Goal: Feedback & Contribution: Submit feedback/report problem

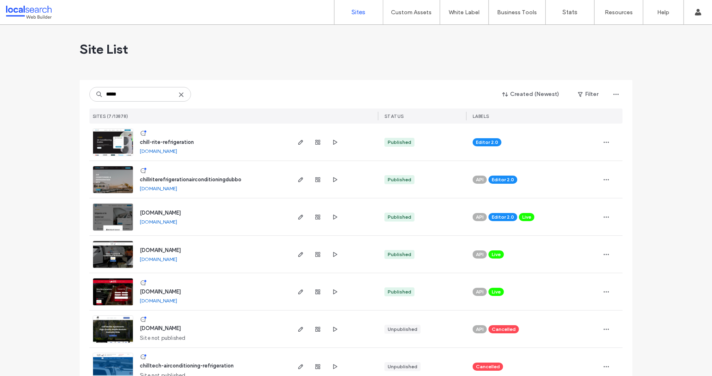
type input "*****"
click at [179, 179] on span "chillriterefrigerationairconditioningdubbo" at bounding box center [191, 179] width 102 height 6
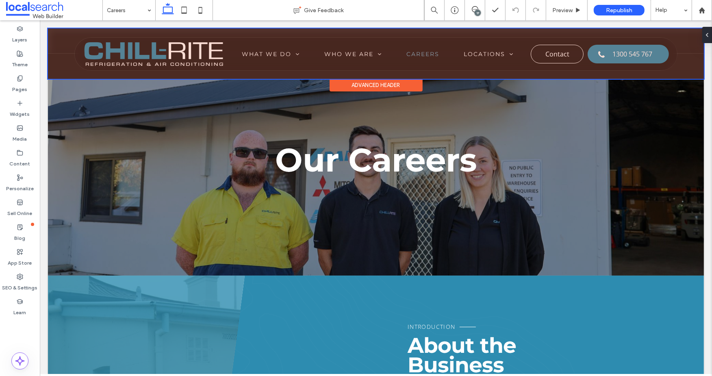
click at [405, 54] on div at bounding box center [376, 53] width 656 height 50
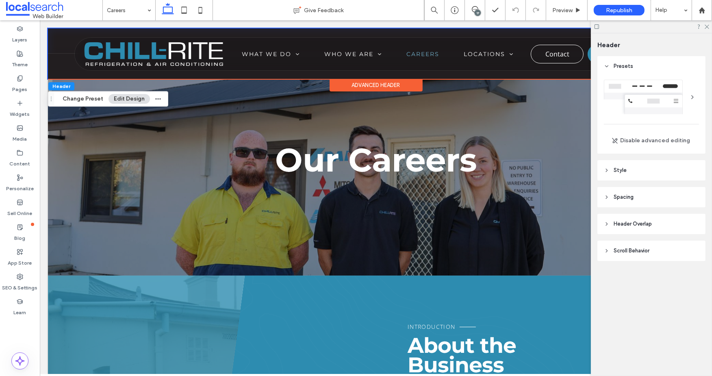
click at [605, 169] on icon at bounding box center [607, 170] width 6 height 6
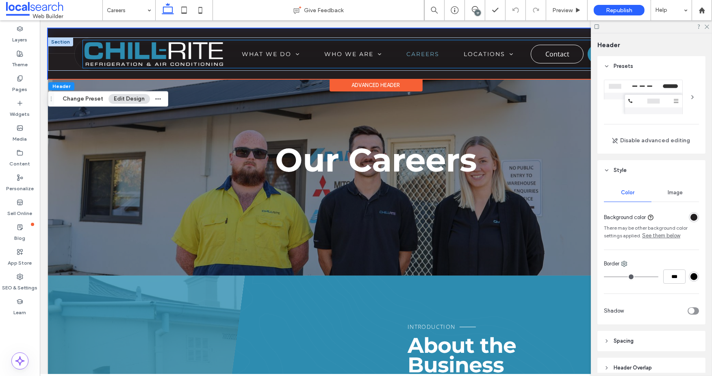
click at [400, 56] on link "Careers" at bounding box center [422, 53] width 57 height 7
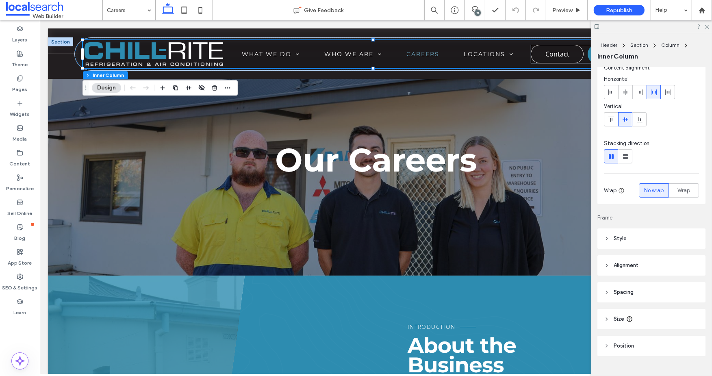
scroll to position [43, 0]
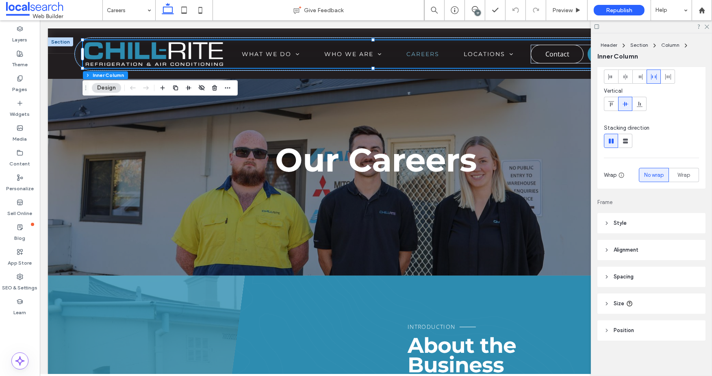
click at [609, 220] on icon at bounding box center [607, 223] width 6 height 6
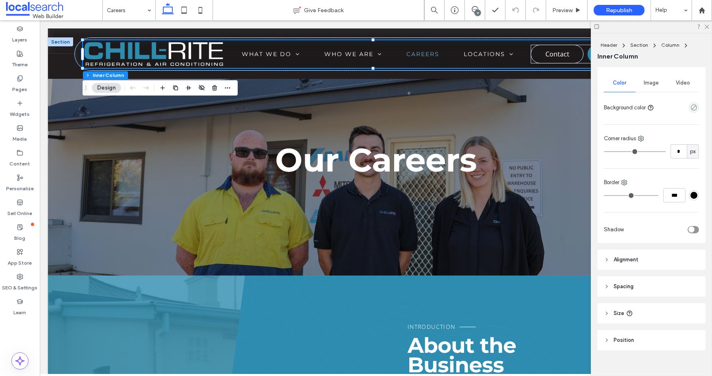
scroll to position [215, 0]
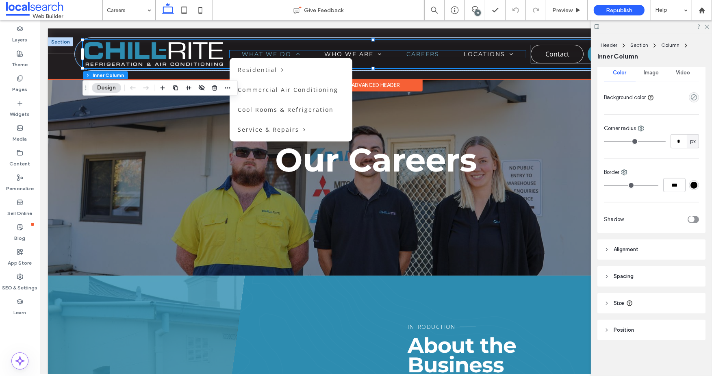
click at [302, 54] on link "What We Do" at bounding box center [270, 53] width 83 height 7
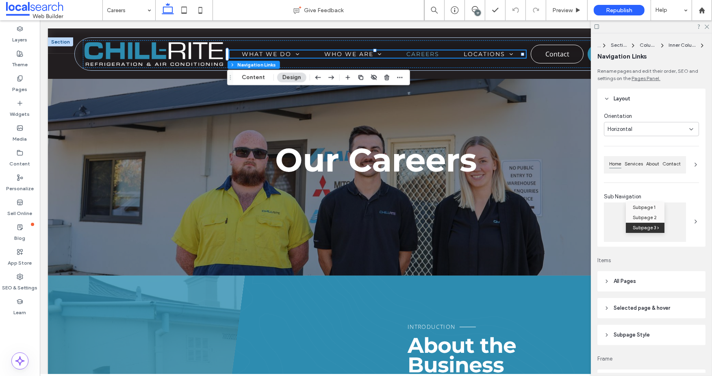
click at [611, 282] on header "All Pages" at bounding box center [651, 281] width 108 height 20
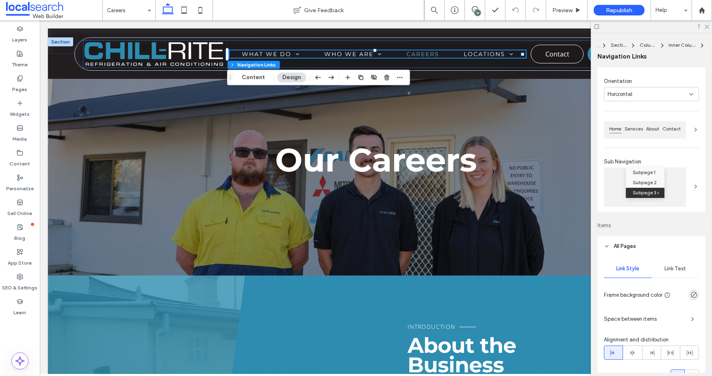
scroll to position [135, 0]
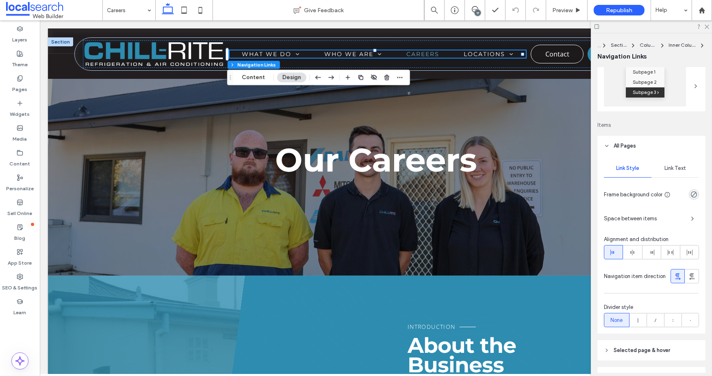
click at [677, 168] on span "Link Text" at bounding box center [675, 168] width 22 height 7
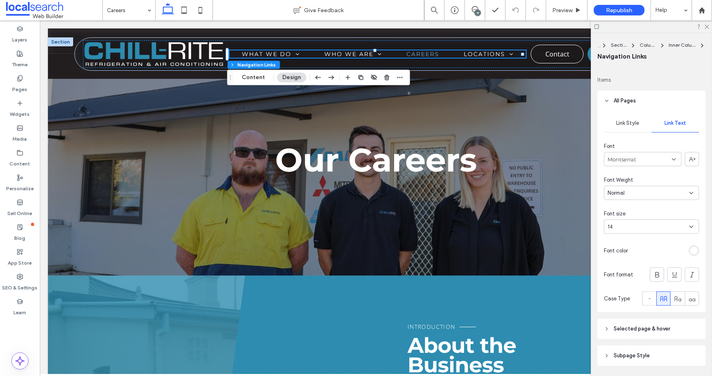
scroll to position [226, 0]
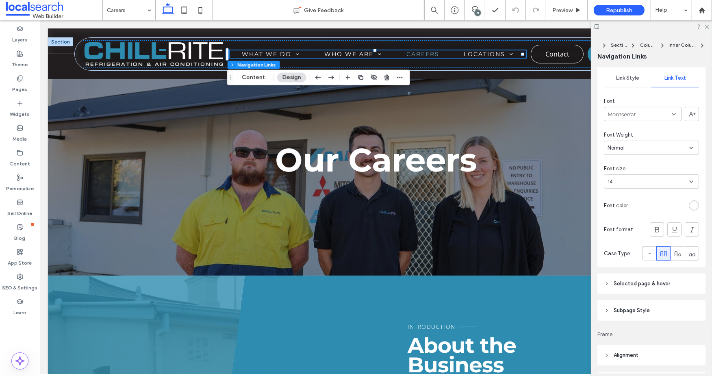
click at [644, 286] on span "Selected page & hover" at bounding box center [642, 284] width 56 height 8
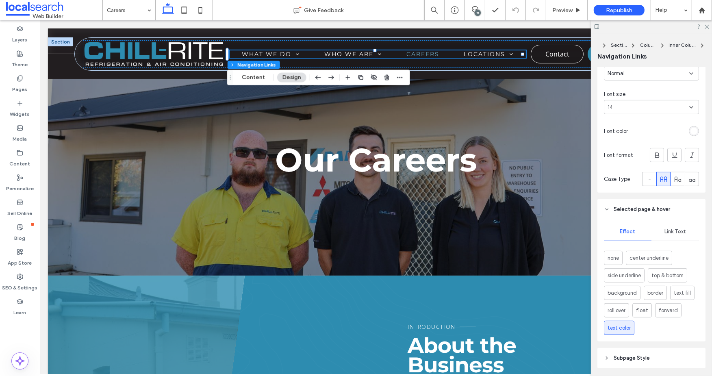
scroll to position [316, 0]
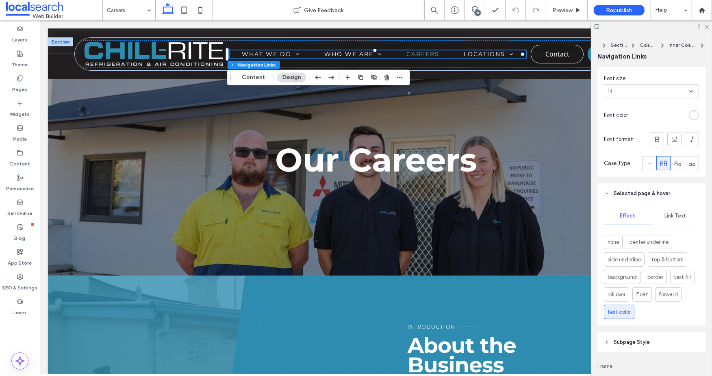
click at [671, 219] on span "Link Text" at bounding box center [675, 216] width 22 height 7
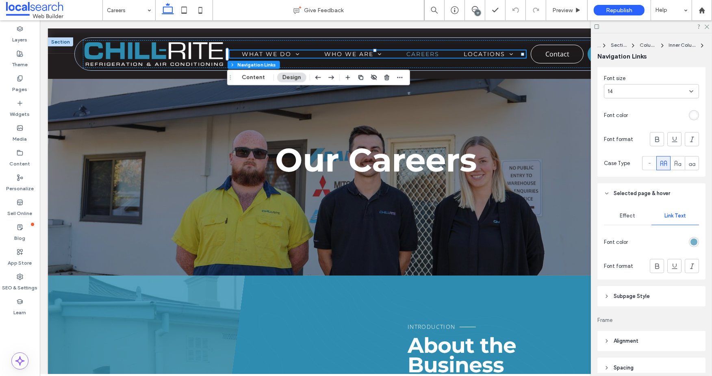
click at [690, 242] on div "rgb(114, 174, 200)" at bounding box center [693, 242] width 7 height 7
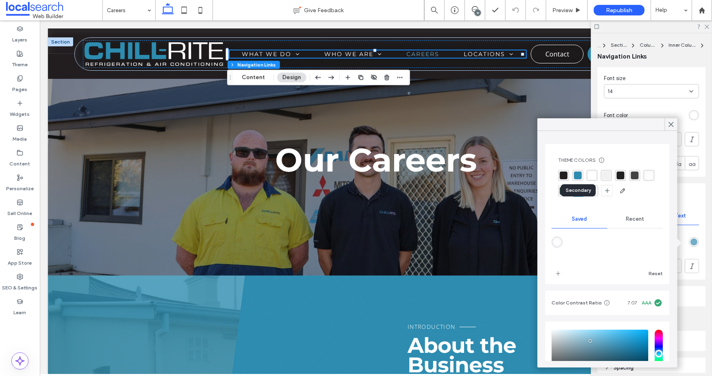
click at [578, 175] on div "rgba(45, 140, 176, 1)" at bounding box center [578, 176] width 8 height 8
click at [582, 191] on div "rgba(114, 174, 200, 1)" at bounding box center [578, 192] width 8 height 8
click at [667, 122] on icon at bounding box center [670, 124] width 7 height 7
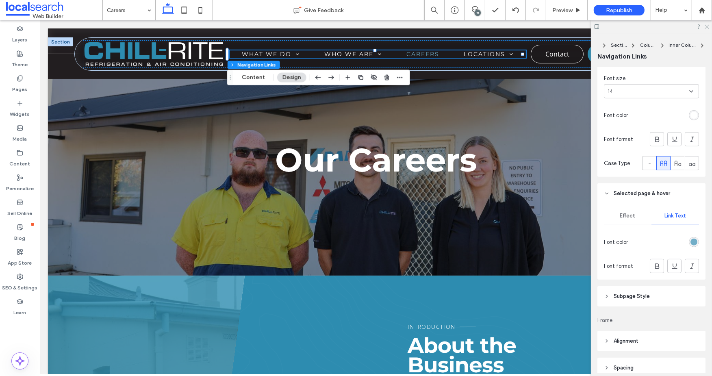
click at [708, 25] on icon at bounding box center [706, 26] width 5 height 5
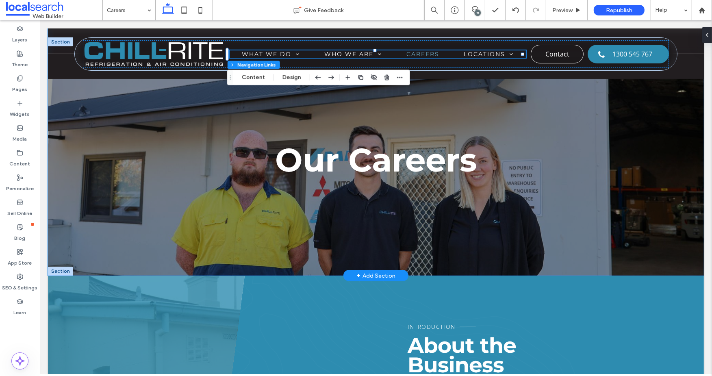
click at [111, 226] on div "Our Careers" at bounding box center [376, 151] width 656 height 247
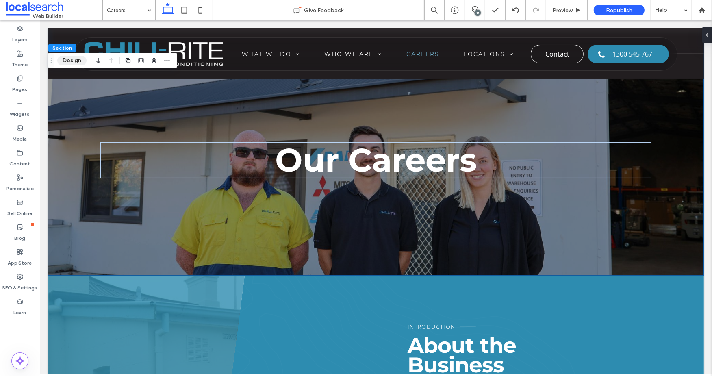
click at [72, 56] on button "Design" at bounding box center [71, 61] width 29 height 10
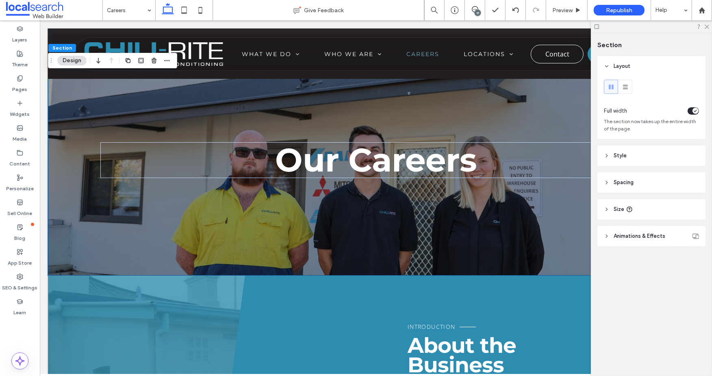
click at [621, 159] on span "Style" at bounding box center [620, 156] width 13 height 8
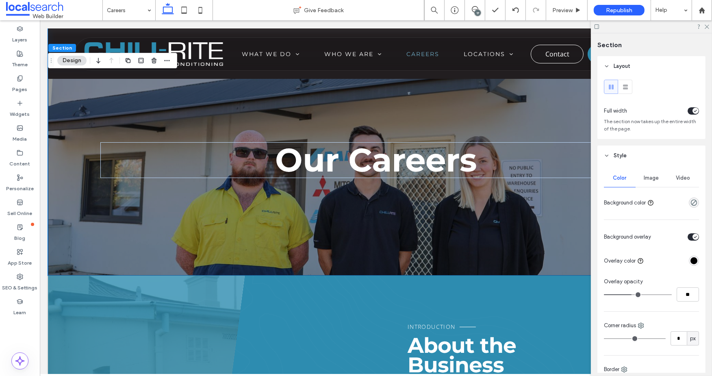
click at [644, 177] on span "Image" at bounding box center [651, 178] width 15 height 7
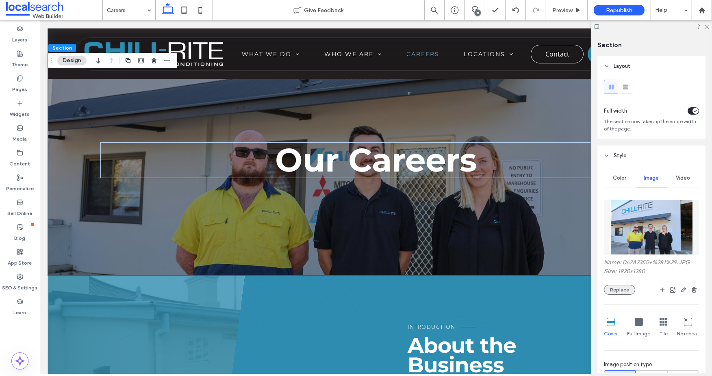
click at [624, 285] on button "Replace" at bounding box center [619, 290] width 31 height 10
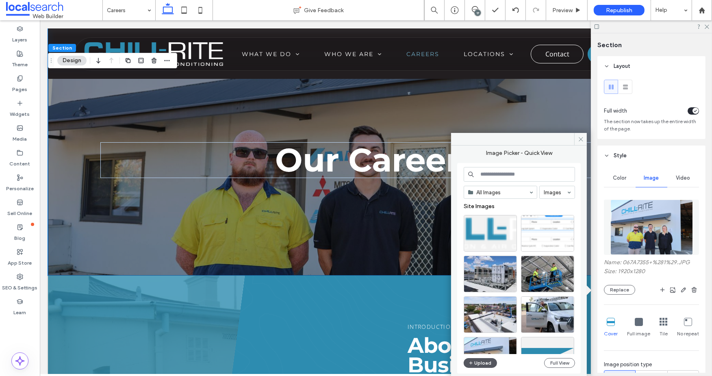
click at [485, 359] on button "Upload" at bounding box center [480, 363] width 33 height 10
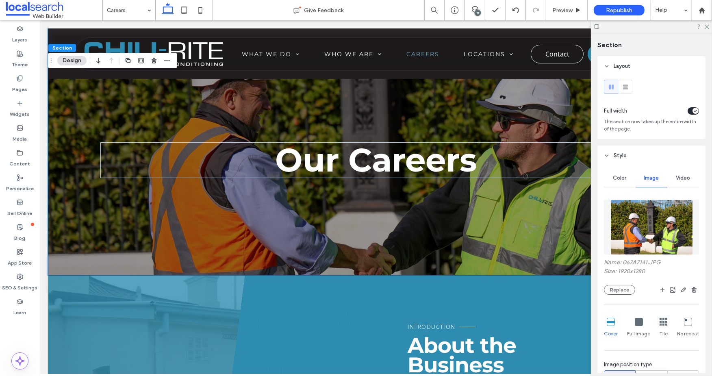
click at [710, 23] on div at bounding box center [651, 26] width 121 height 13
click at [708, 27] on icon at bounding box center [706, 26] width 5 height 5
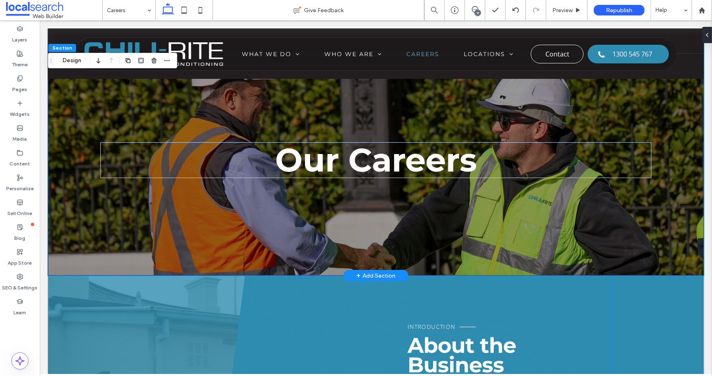
scroll to position [90, 0]
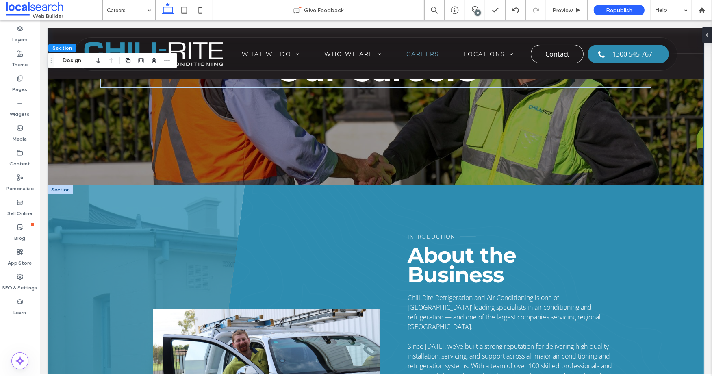
click at [476, 233] on p "Introduction" at bounding box center [509, 237] width 204 height 10
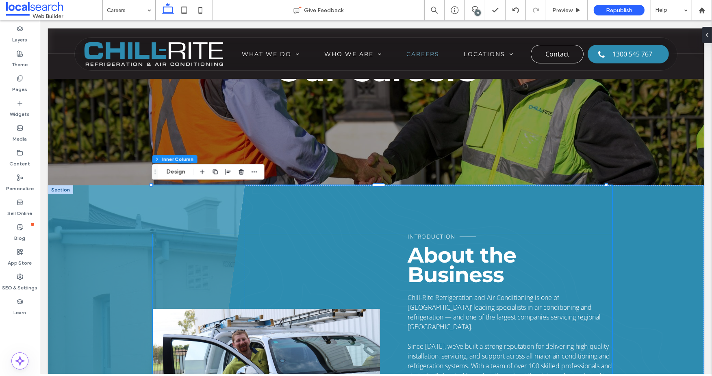
click at [455, 236] on span "Introduction" at bounding box center [431, 236] width 48 height 8
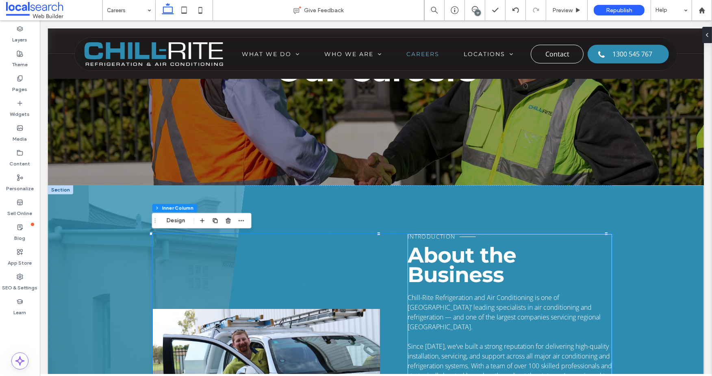
click at [455, 236] on span "Introduction" at bounding box center [431, 236] width 48 height 8
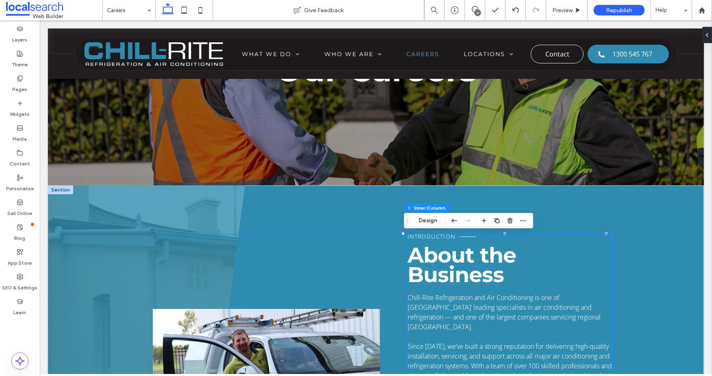
click at [455, 236] on span "Introduction" at bounding box center [431, 236] width 48 height 8
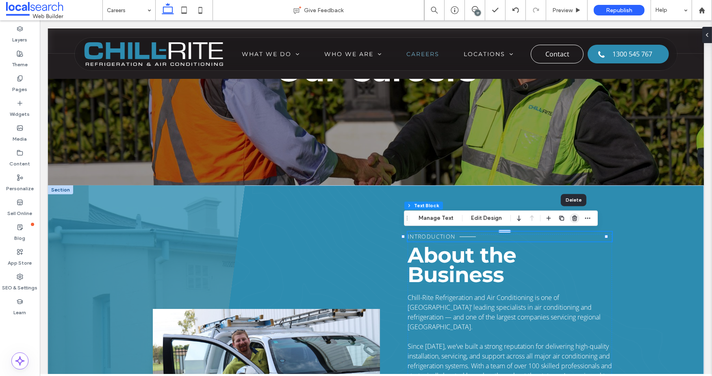
click at [574, 217] on use "button" at bounding box center [574, 217] width 5 height 5
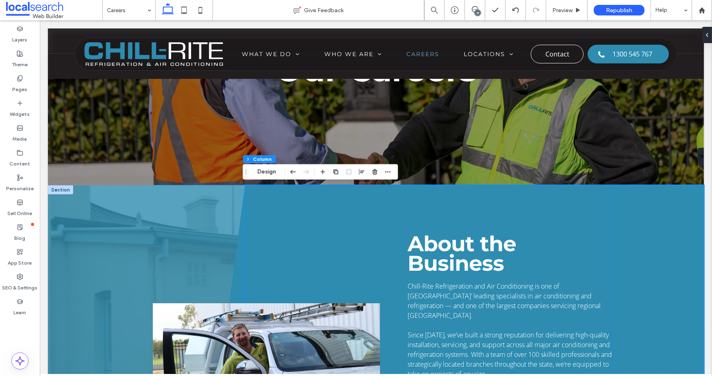
click at [453, 255] on strong "About the Business" at bounding box center [461, 253] width 109 height 45
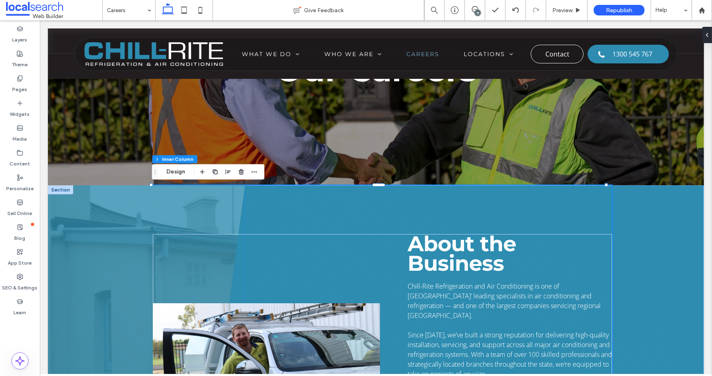
click at [453, 255] on strong "About the Business" at bounding box center [461, 253] width 109 height 45
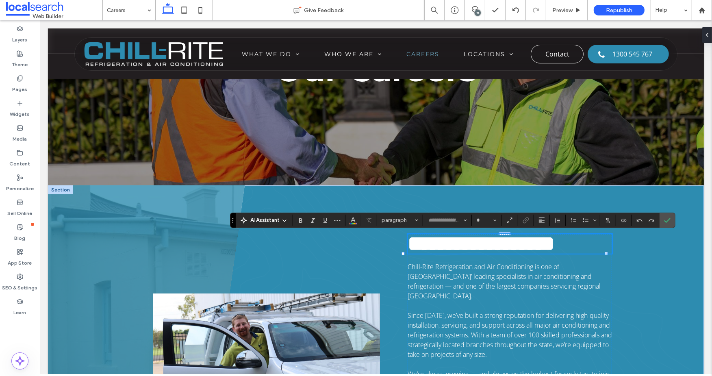
type input "**********"
type input "**"
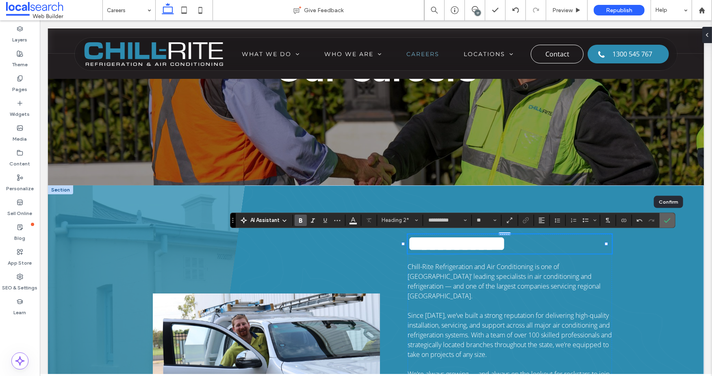
drag, startPoint x: 667, startPoint y: 219, endPoint x: 451, endPoint y: 174, distance: 220.4
click at [667, 219] on icon "Confirm" at bounding box center [667, 220] width 7 height 7
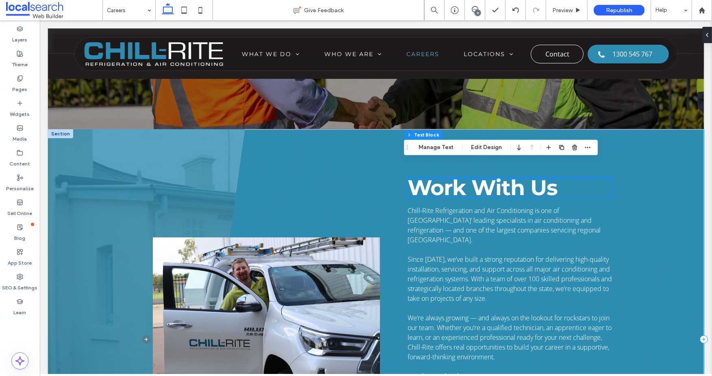
scroll to position [135, 0]
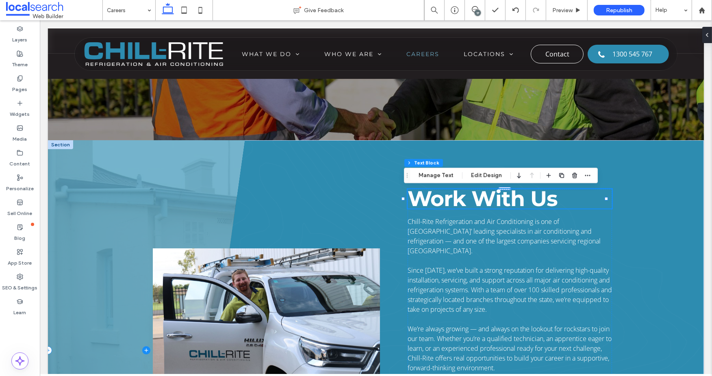
click at [58, 163] on span at bounding box center [146, 350] width 197 height 420
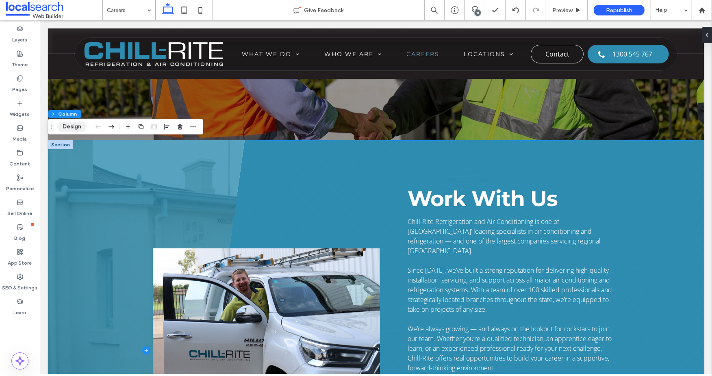
click at [66, 124] on button "Design" at bounding box center [71, 127] width 29 height 10
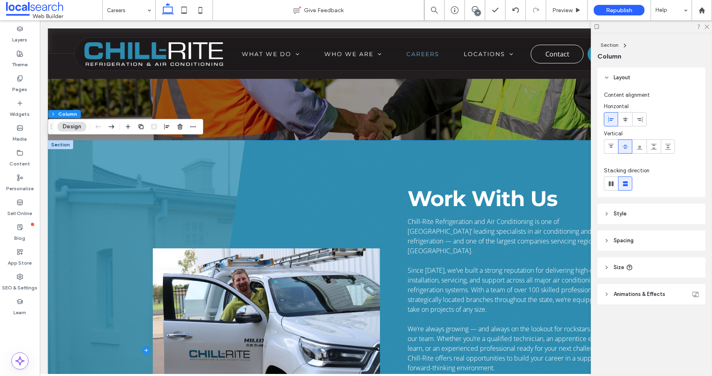
click at [624, 213] on span "Style" at bounding box center [620, 214] width 13 height 8
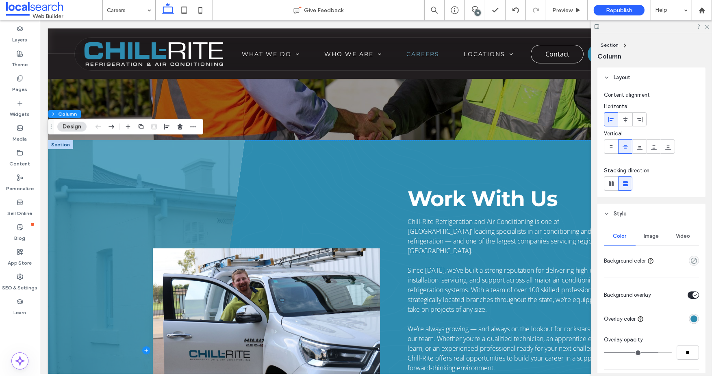
click at [648, 236] on span "Image" at bounding box center [651, 236] width 15 height 7
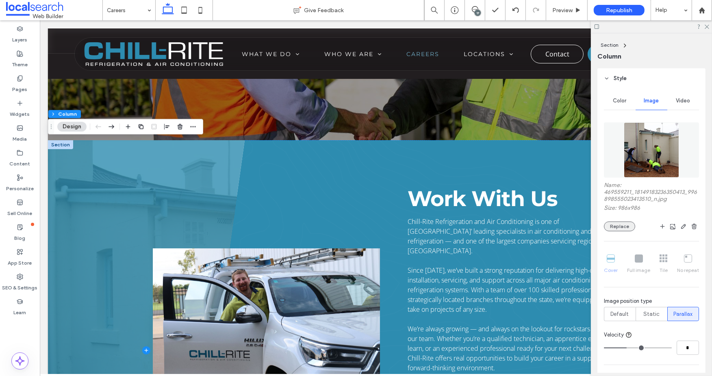
click at [625, 227] on button "Replace" at bounding box center [619, 226] width 31 height 10
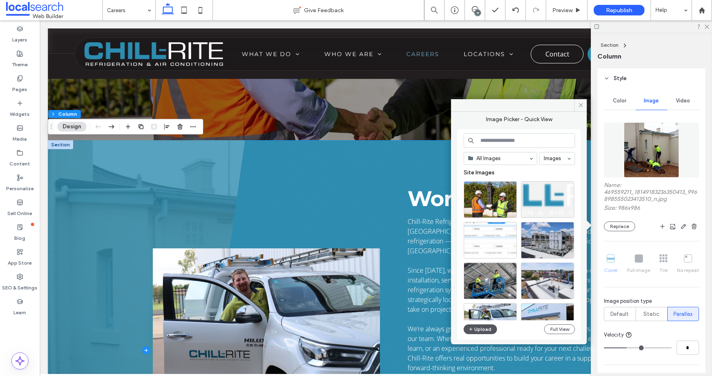
click at [482, 330] on button "Upload" at bounding box center [480, 329] width 33 height 10
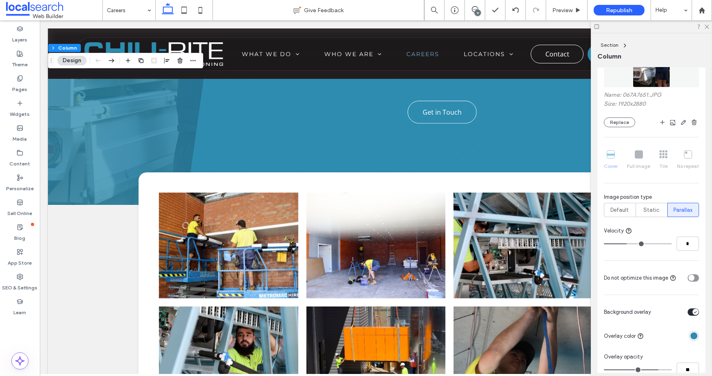
scroll to position [497, 0]
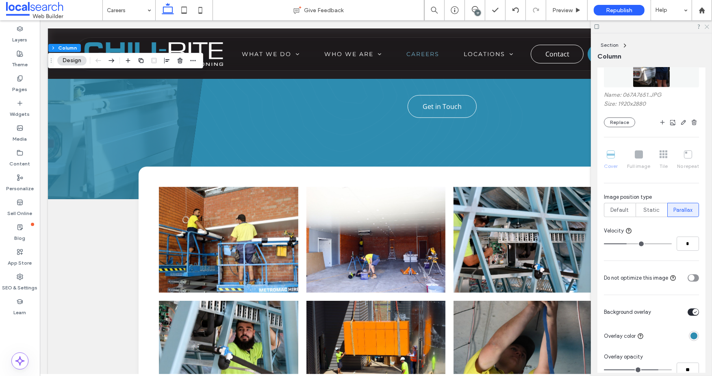
click at [706, 26] on use at bounding box center [707, 27] width 4 height 4
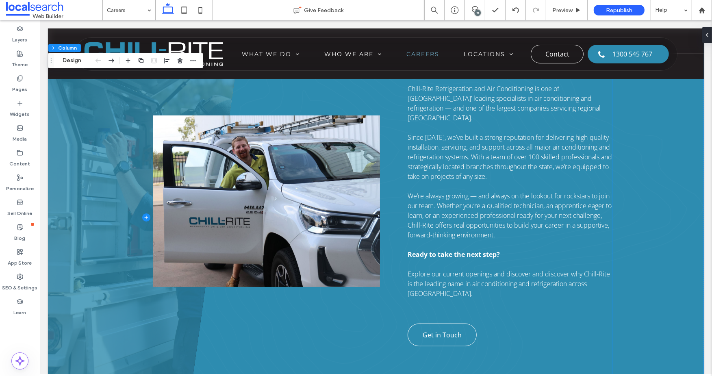
scroll to position [361, 0]
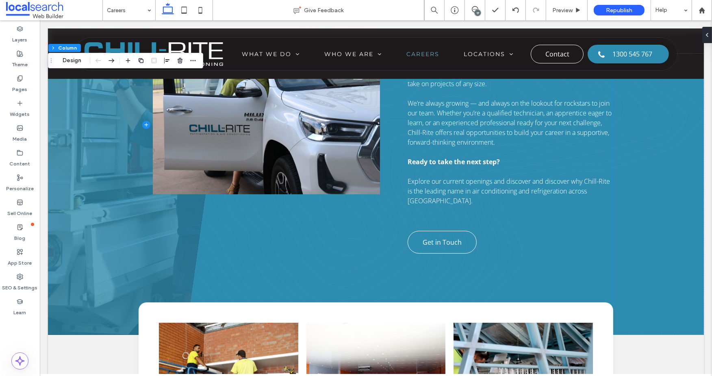
click at [481, 230] on div "Work With Us Chill-Rite Refrigeration and Air Conditioning is one of New South …" at bounding box center [509, 108] width 204 height 290
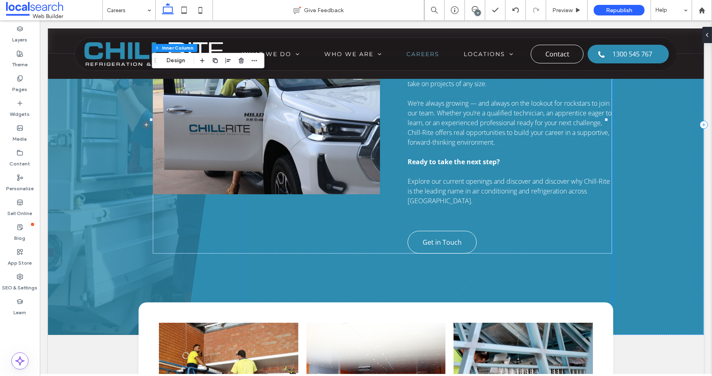
click at [481, 230] on div "Work With Us Chill-Rite Refrigeration and Air Conditioning is one of New South …" at bounding box center [509, 108] width 204 height 290
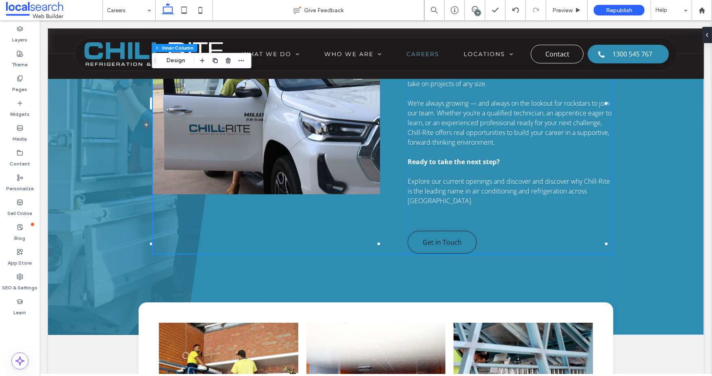
click at [459, 236] on link "Get in Touch" at bounding box center [441, 242] width 69 height 23
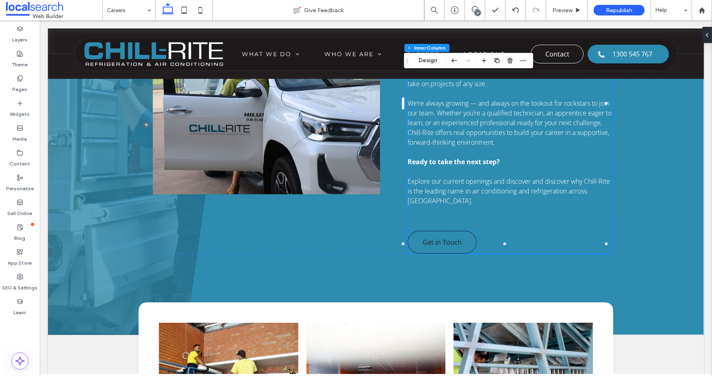
click at [452, 231] on link "Get in Touch" at bounding box center [441, 242] width 69 height 23
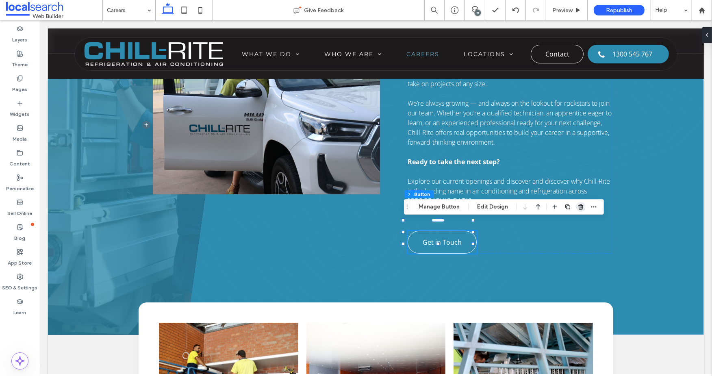
click at [578, 209] on icon "button" at bounding box center [581, 207] width 7 height 7
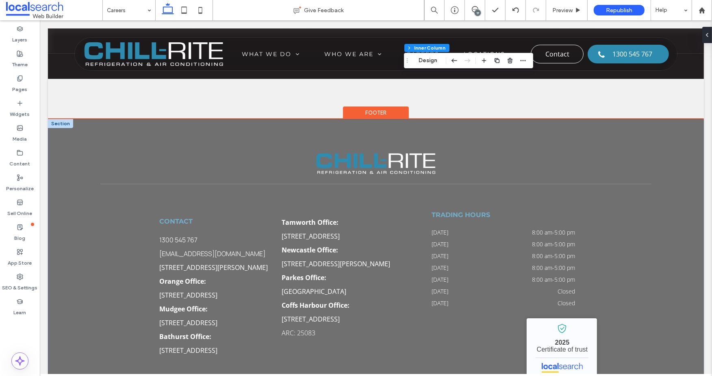
scroll to position [823, 0]
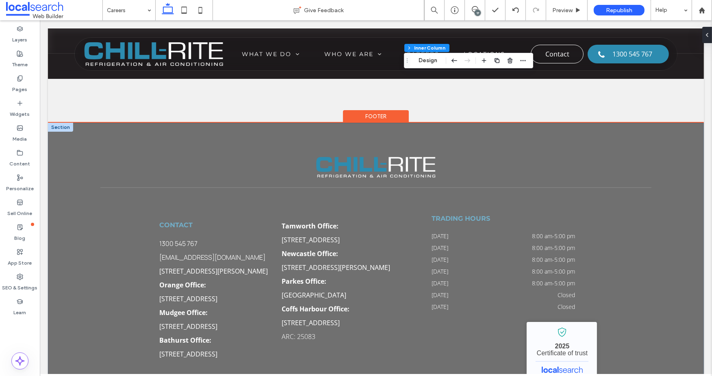
click at [63, 123] on div at bounding box center [60, 127] width 25 height 9
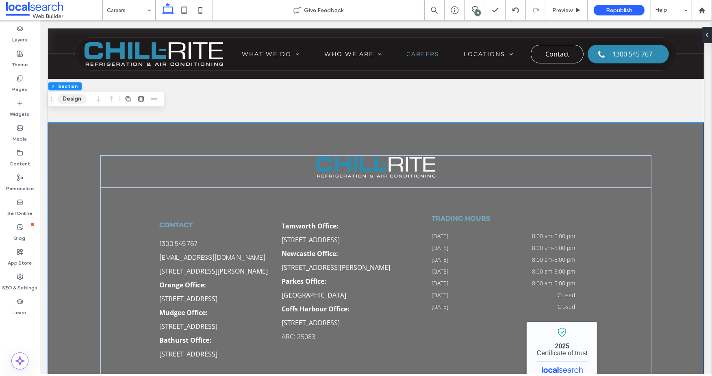
click at [65, 96] on button "Design" at bounding box center [71, 99] width 29 height 10
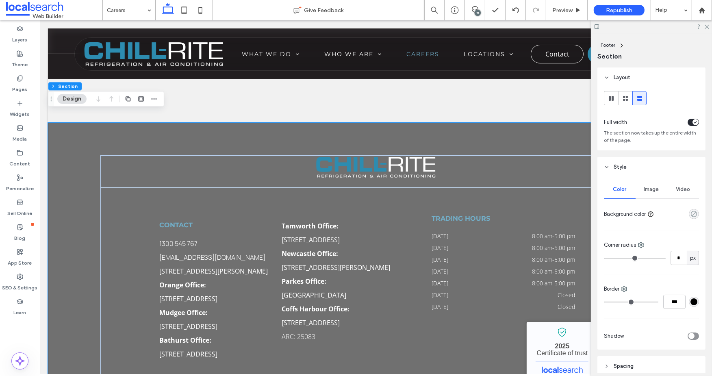
click at [691, 214] on icon "rgba(0, 0, 0, 0)" at bounding box center [693, 214] width 7 height 7
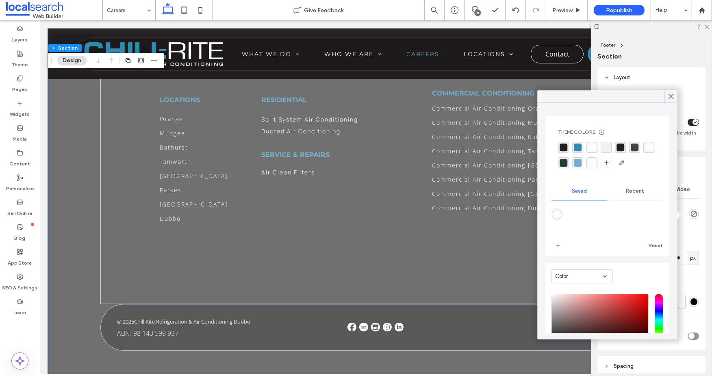
scroll to position [1145, 0]
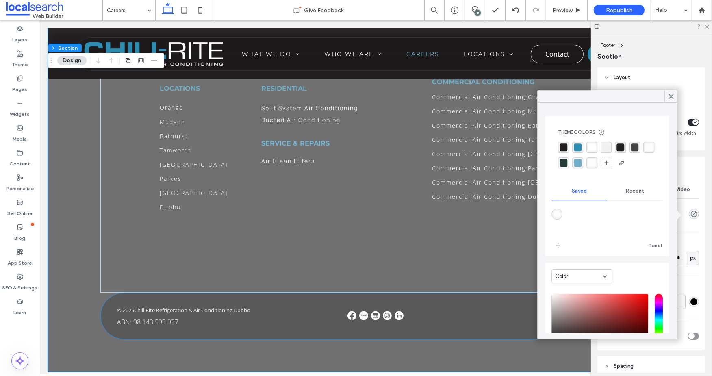
click at [305, 294] on div "© 2025 Chill Rite Refrigeration & Air Conditioning Dubbo ABN: 98 143 599 937" at bounding box center [375, 316] width 551 height 47
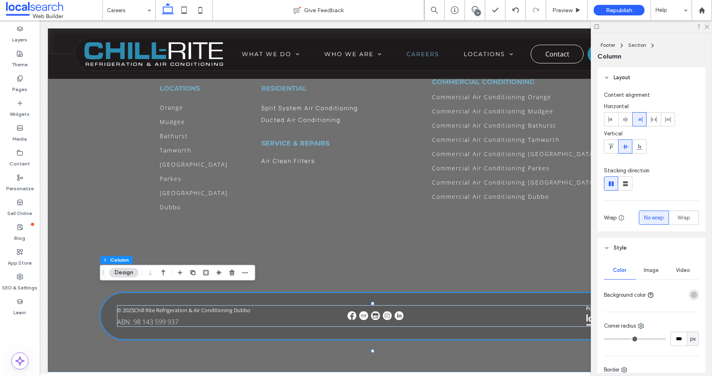
click at [369, 295] on div "© 2025 Chill Rite Refrigeration & Air Conditioning Dubbo ABN: 98 143 599 937" at bounding box center [375, 316] width 551 height 47
click at [369, 293] on div "© 2025 Chill Rite Refrigeration & Air Conditioning Dubbo ABN: 98 143 599 937" at bounding box center [375, 316] width 551 height 47
click at [150, 330] on div "© 2025 Chill Rite Refrigeration & Air Conditioning Dubbo ABN: 98 143 599 937" at bounding box center [375, 316] width 551 height 47
click at [163, 274] on use "button" at bounding box center [163, 273] width 4 height 6
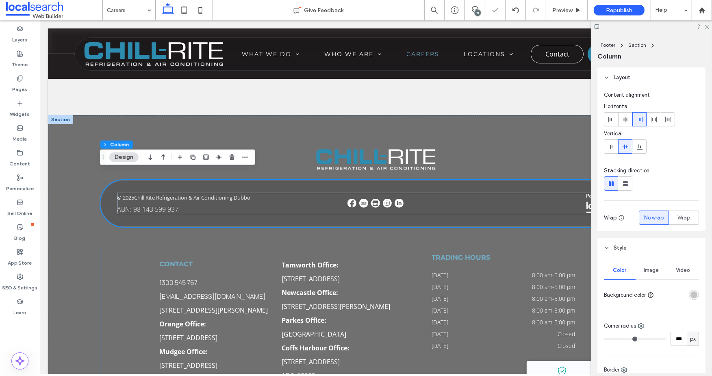
scroll to position [829, 0]
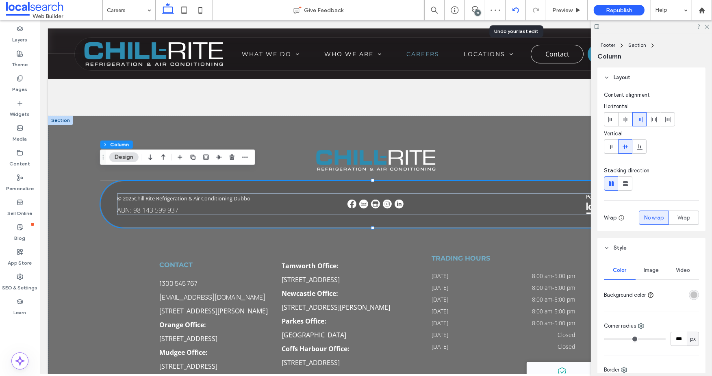
click at [512, 6] on div at bounding box center [516, 10] width 20 height 20
click at [515, 9] on icon at bounding box center [515, 10] width 7 height 7
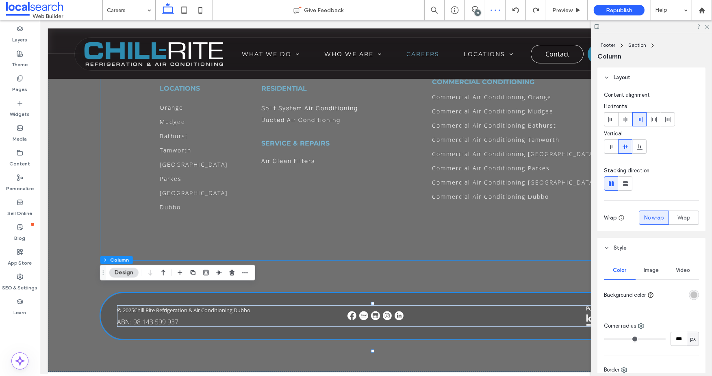
scroll to position [0, 0]
click at [136, 293] on div "© 2025 Chill Rite Refrigeration & Air Conditioning Dubbo ABN: 98 143 599 937" at bounding box center [375, 316] width 551 height 47
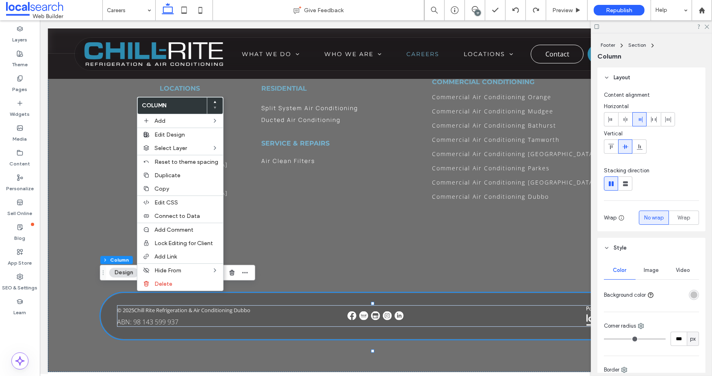
click at [120, 274] on button "Design" at bounding box center [123, 273] width 29 height 10
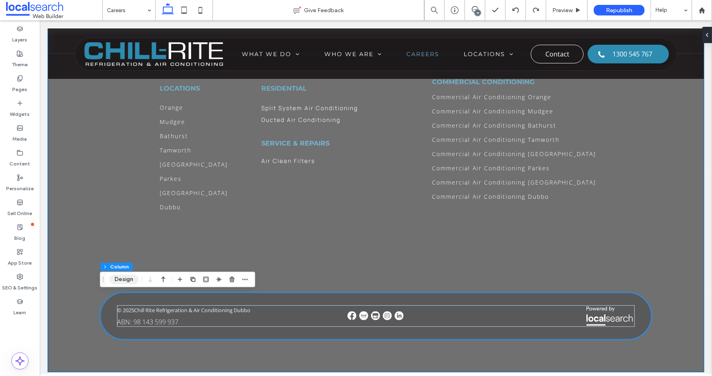
scroll to position [1139, 0]
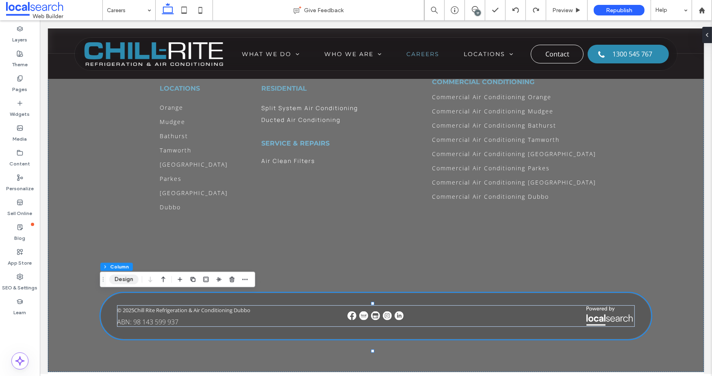
click at [126, 277] on button "Design" at bounding box center [123, 279] width 29 height 10
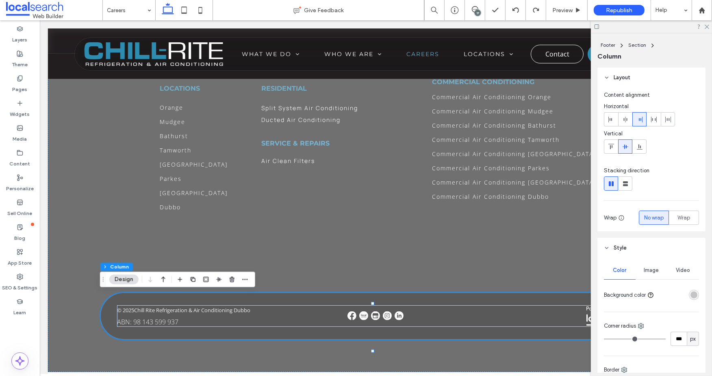
click at [690, 295] on div "rgba(0, 0, 0, 0.2)" at bounding box center [693, 294] width 7 height 7
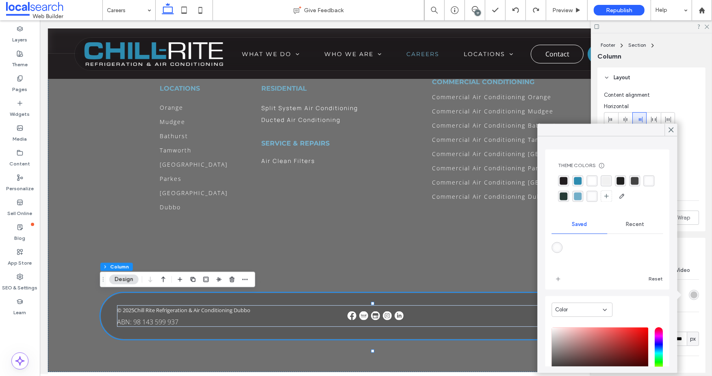
click at [576, 176] on div "rgba(45, 140, 176, 1)" at bounding box center [577, 180] width 11 height 11
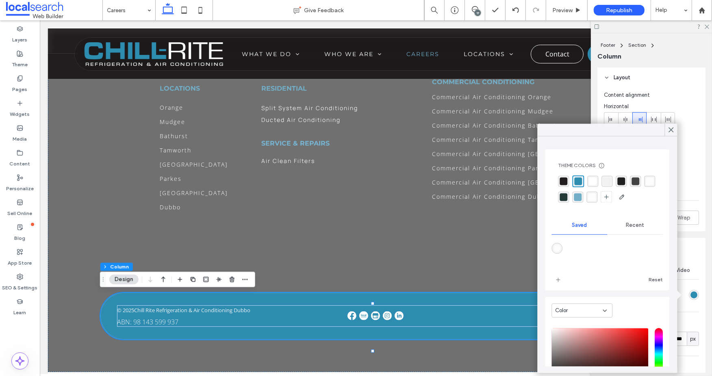
click at [631, 223] on span "Recent" at bounding box center [635, 225] width 18 height 7
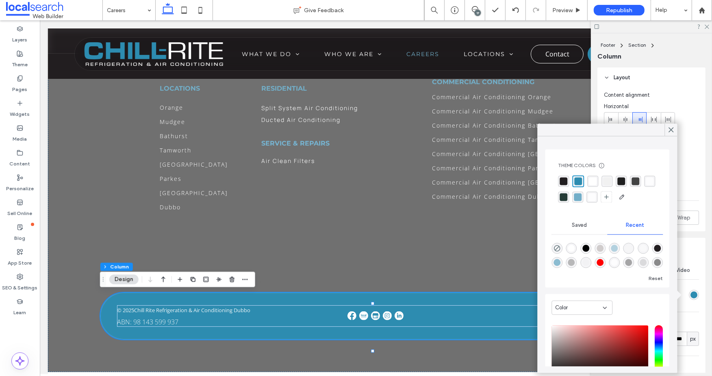
click at [637, 180] on div "rgba(67, 67, 67, 1)" at bounding box center [636, 181] width 8 height 8
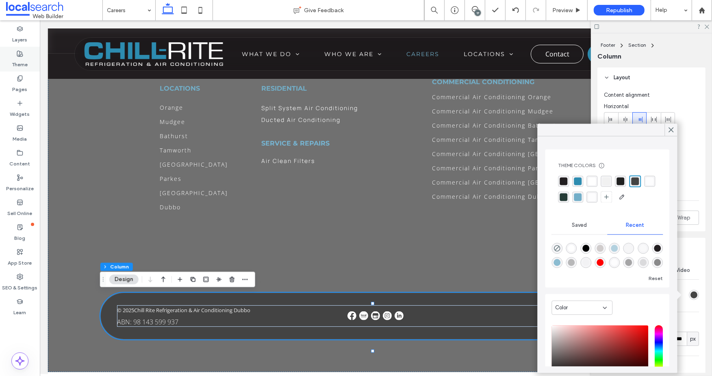
click at [21, 51] on icon at bounding box center [20, 53] width 7 height 7
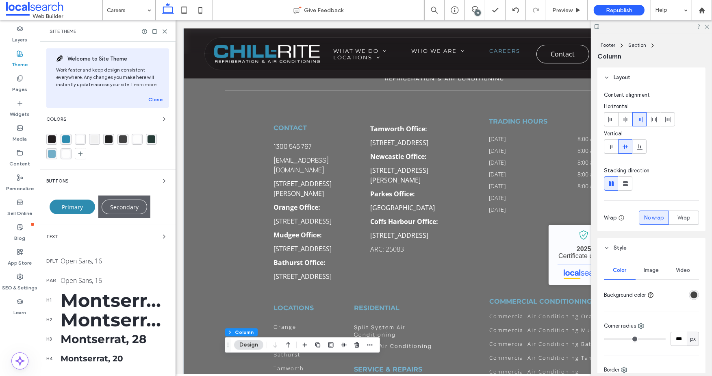
scroll to position [826, 0]
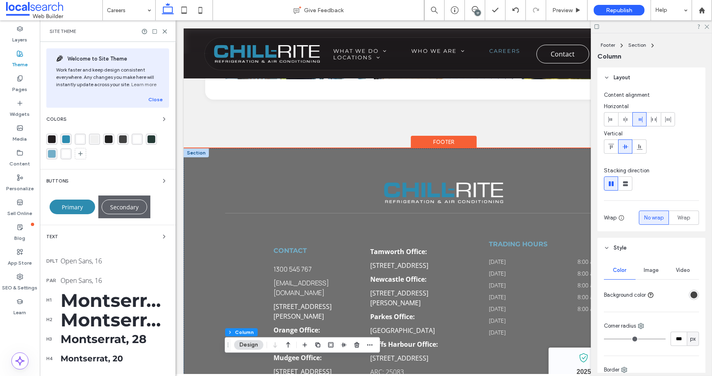
click at [195, 157] on div at bounding box center [195, 152] width 25 height 9
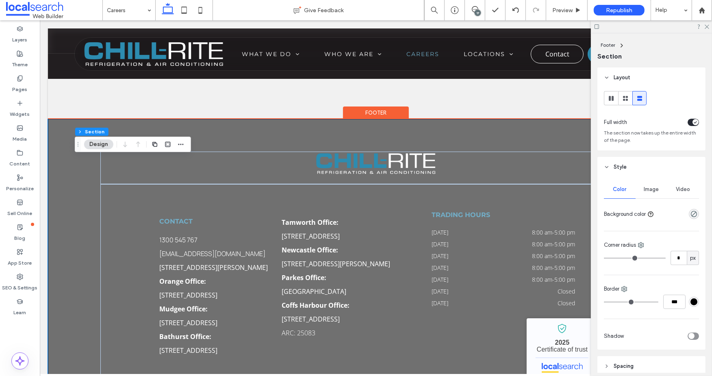
scroll to position [777, 0]
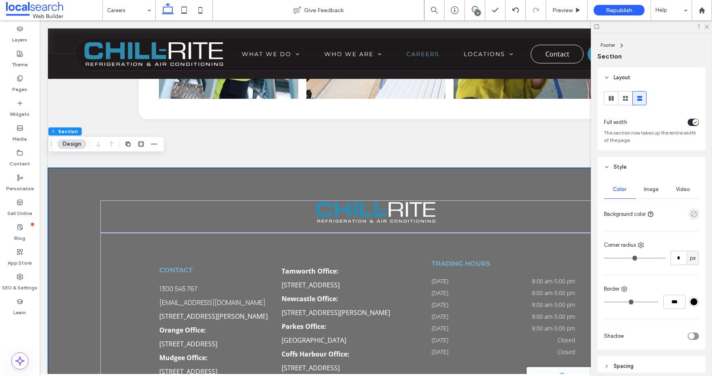
click at [690, 215] on icon "rgba(0, 0, 0, 0)" at bounding box center [693, 214] width 7 height 7
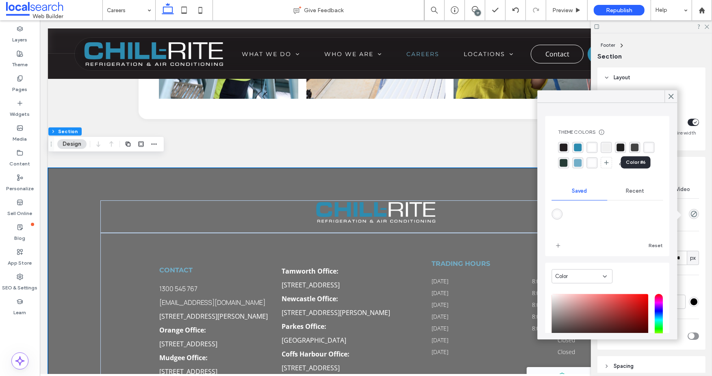
click at [634, 145] on div "rgba(67, 67, 67, 1)" at bounding box center [635, 147] width 8 height 8
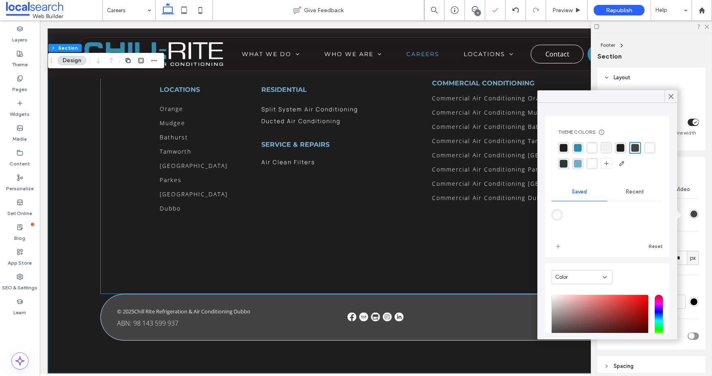
scroll to position [1145, 0]
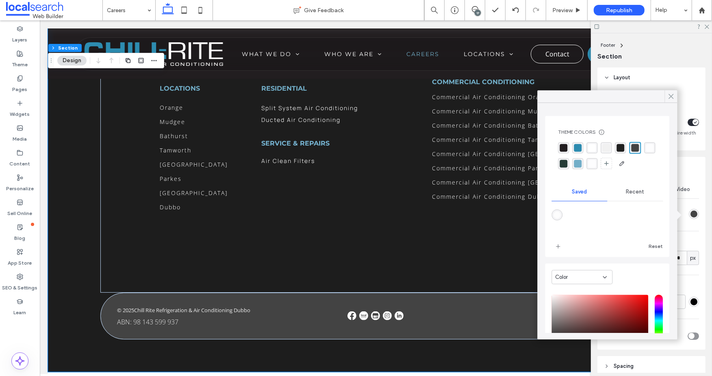
click at [669, 94] on icon at bounding box center [670, 96] width 7 height 7
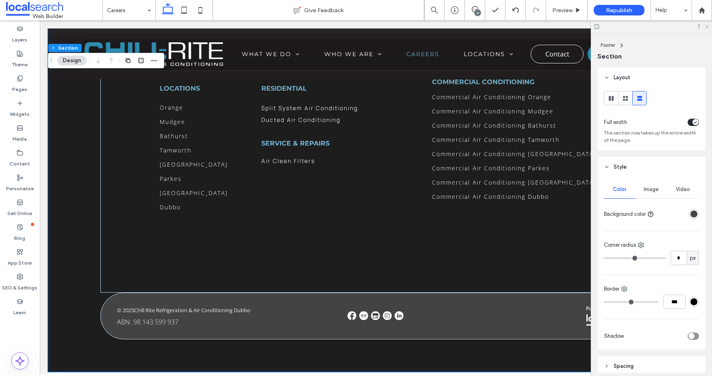
click at [706, 26] on icon at bounding box center [706, 26] width 5 height 5
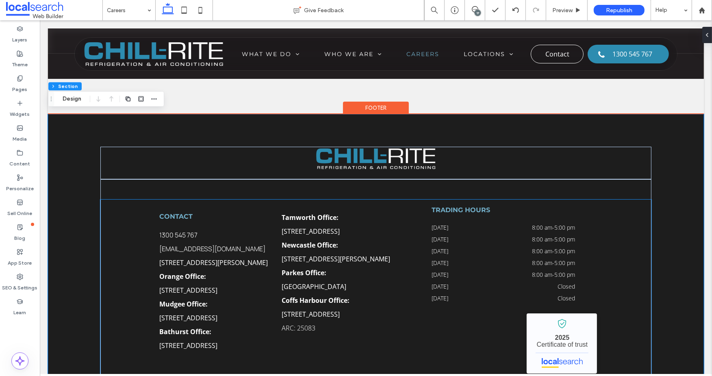
scroll to position [823, 0]
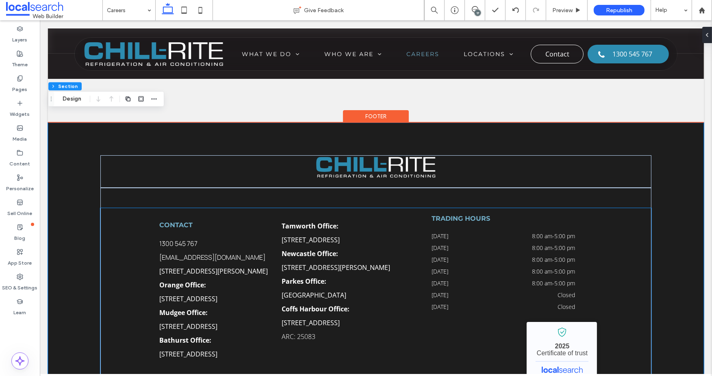
click at [177, 221] on strong "Contact" at bounding box center [175, 225] width 33 height 8
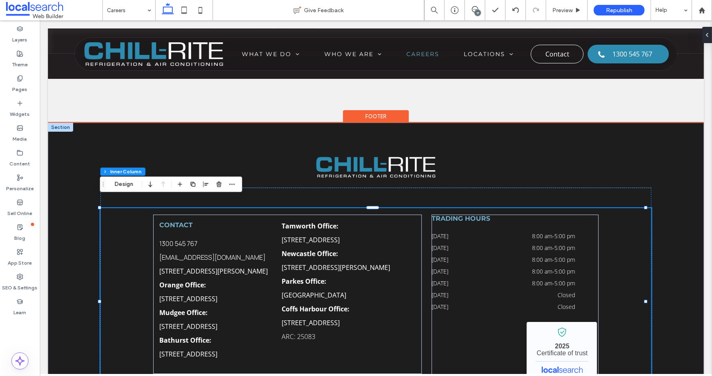
click at [177, 221] on strong "Contact" at bounding box center [175, 225] width 33 height 8
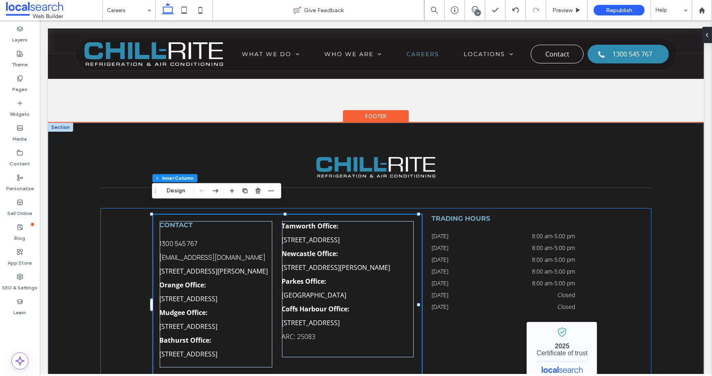
click at [177, 221] on strong "Contact" at bounding box center [175, 225] width 33 height 8
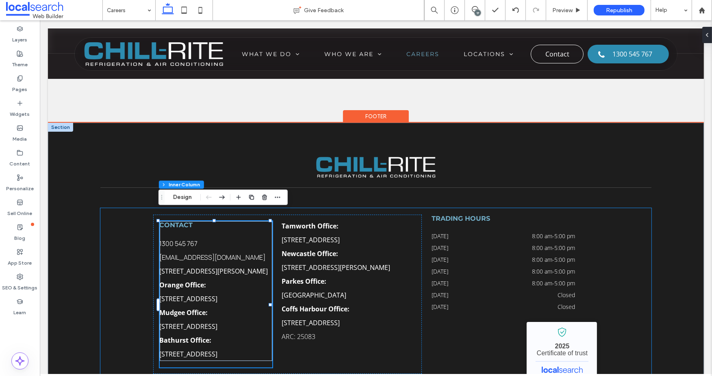
click at [177, 221] on strong "Contact" at bounding box center [175, 225] width 33 height 8
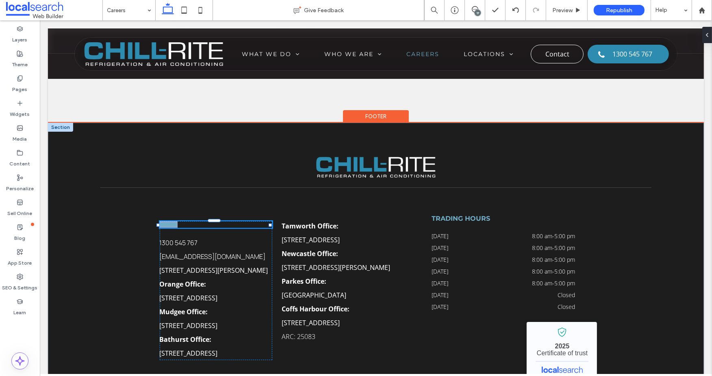
type input "**********"
type input "**"
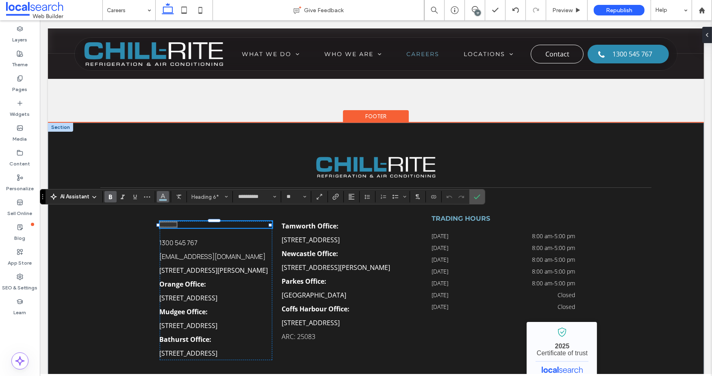
click at [165, 198] on icon "Color" at bounding box center [163, 196] width 7 height 7
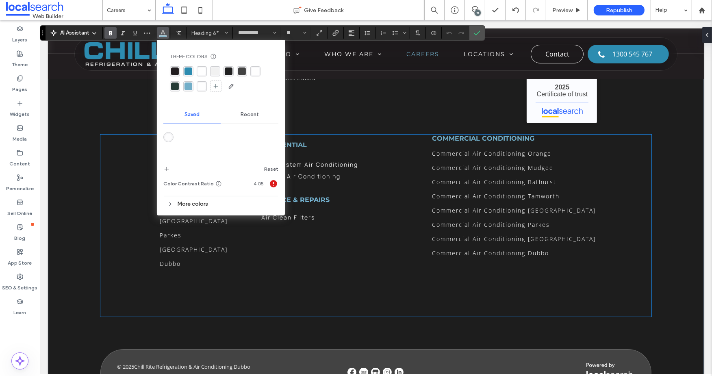
scroll to position [1094, 0]
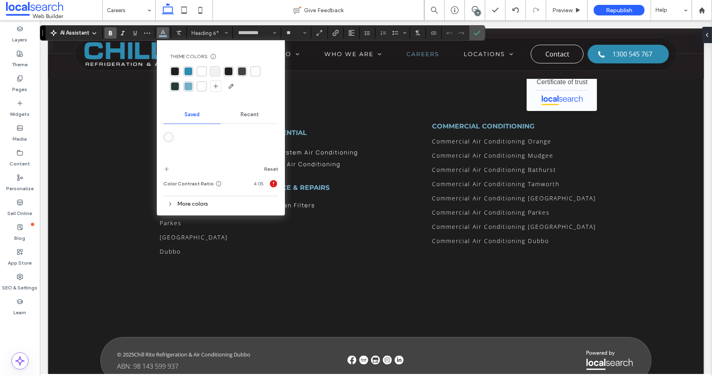
click at [188, 203] on div "More colors" at bounding box center [220, 203] width 115 height 11
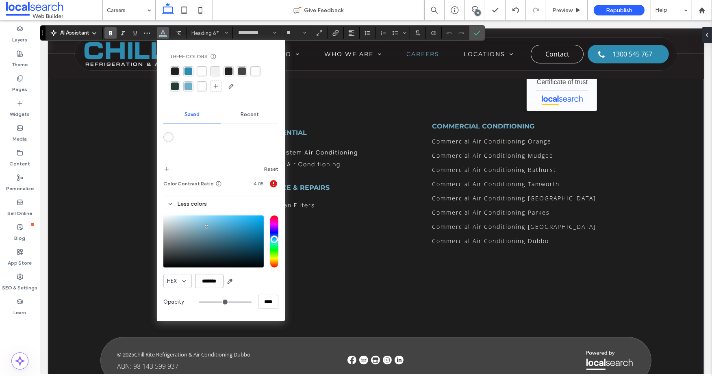
drag, startPoint x: 221, startPoint y: 279, endPoint x: 187, endPoint y: 280, distance: 34.1
click at [187, 280] on div "HEX *******" at bounding box center [220, 281] width 115 height 14
paste input "color picker textbox"
type input "*******"
click at [671, 193] on div "Home Commercial Air Conditioning Industrial Cool Rooms & Refrigeration Service …" at bounding box center [376, 134] width 656 height 565
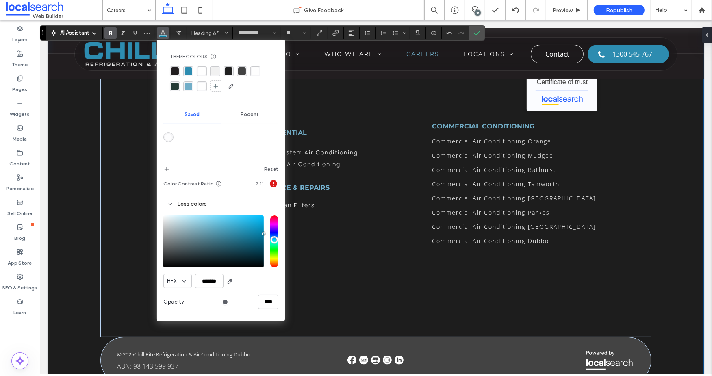
scroll to position [840, 0]
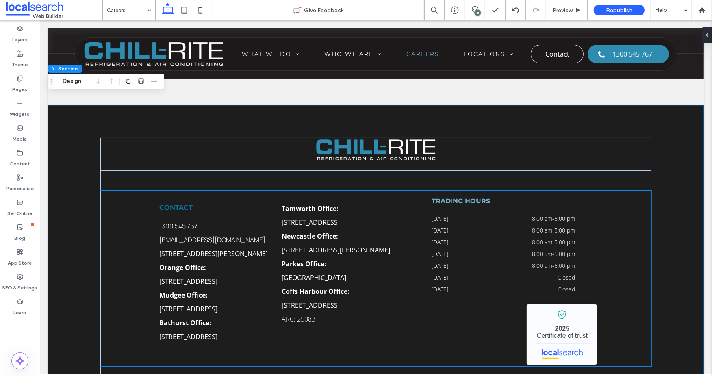
click at [450, 197] on strong "Trading Hours" at bounding box center [460, 201] width 59 height 8
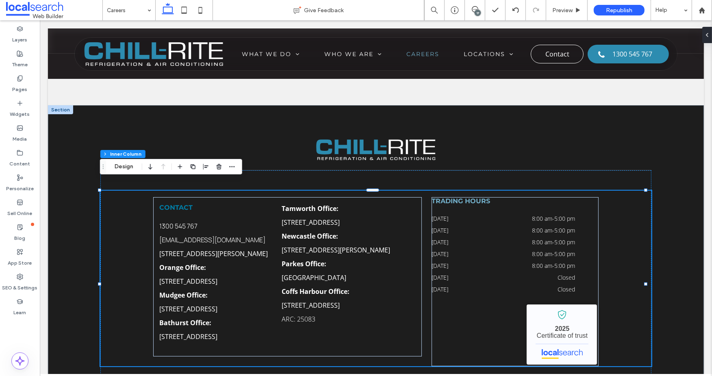
click at [449, 197] on strong "Trading Hours" at bounding box center [460, 201] width 59 height 8
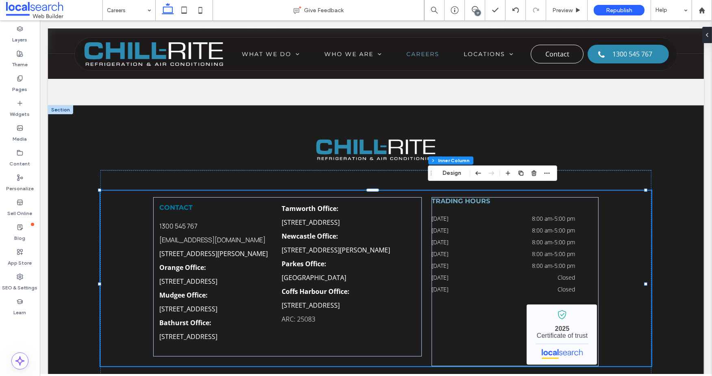
click at [449, 197] on strong "Trading Hours" at bounding box center [460, 201] width 59 height 8
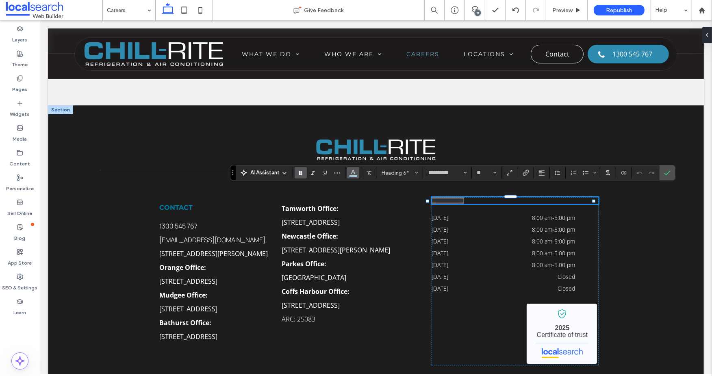
click at [354, 172] on use "Color" at bounding box center [353, 172] width 4 height 4
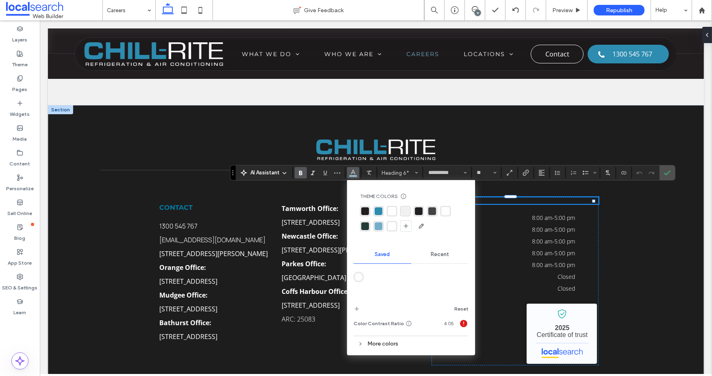
click at [445, 252] on span "Recent" at bounding box center [440, 254] width 18 height 7
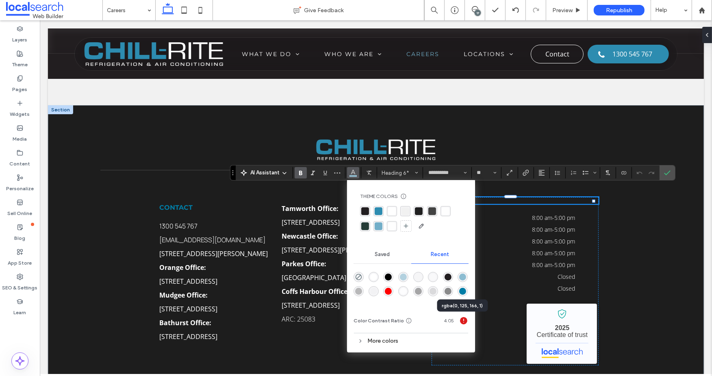
click at [464, 289] on div "rgba(0, 125, 166, 1)" at bounding box center [462, 291] width 7 height 7
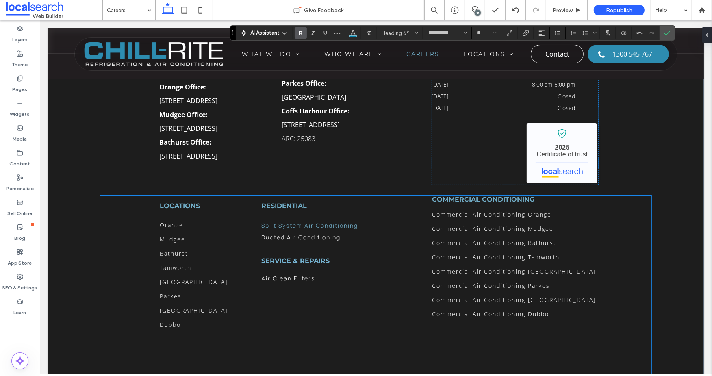
scroll to position [1021, 0]
click at [174, 209] on strong "Locations" at bounding box center [179, 206] width 40 height 8
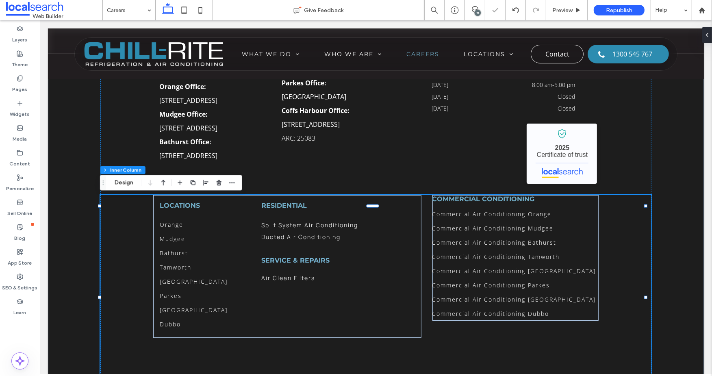
click at [173, 206] on strong "Locations" at bounding box center [179, 206] width 40 height 8
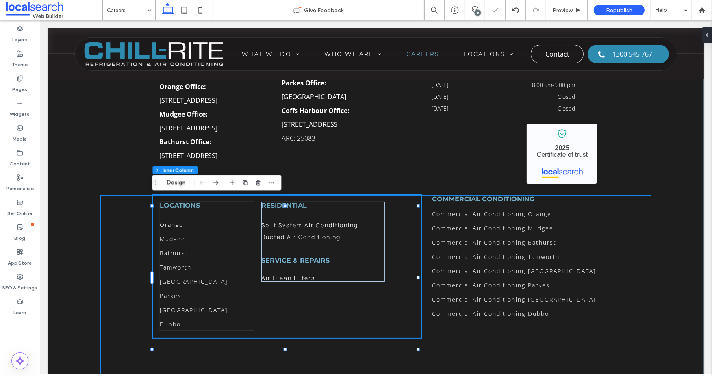
click at [173, 206] on strong "Locations" at bounding box center [179, 206] width 40 height 8
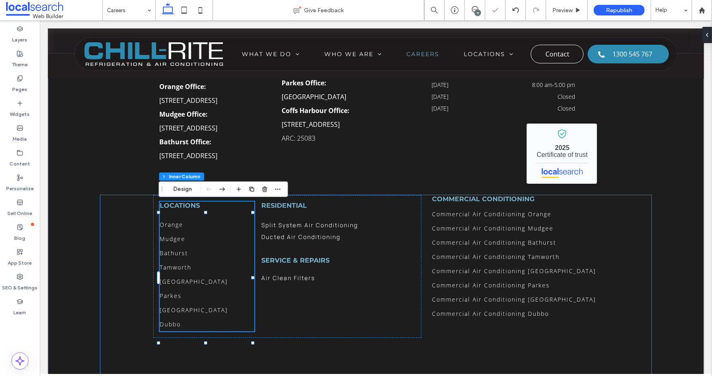
click at [173, 206] on strong "Locations" at bounding box center [179, 206] width 40 height 8
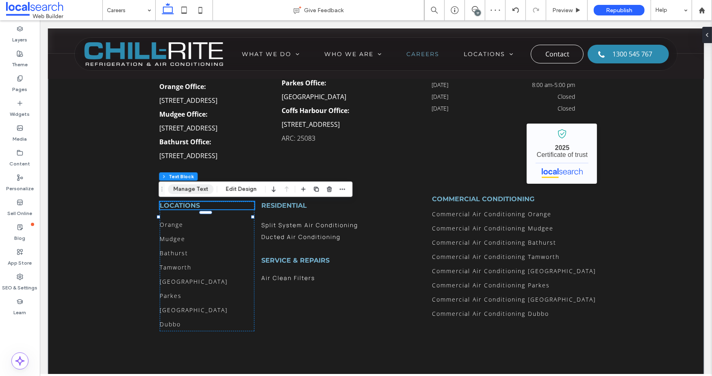
click at [176, 190] on button "Manage Text" at bounding box center [191, 189] width 46 height 10
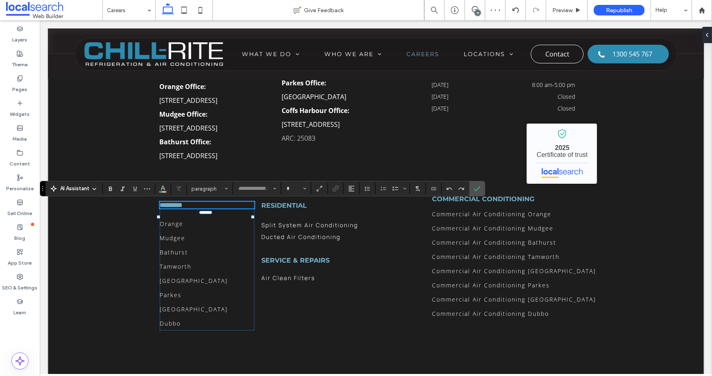
type input "**********"
type input "**"
click at [163, 188] on icon "Color" at bounding box center [163, 188] width 7 height 7
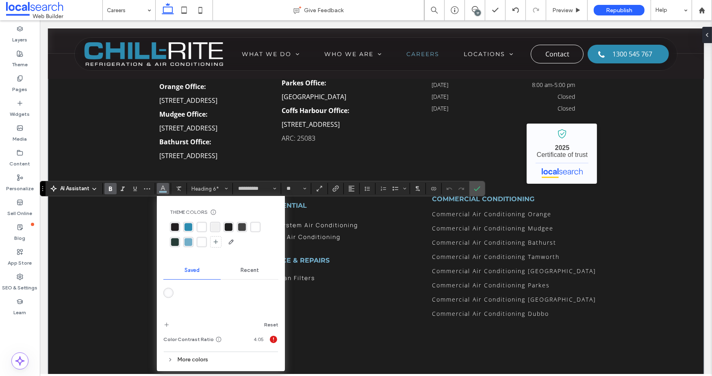
click at [253, 271] on span "Recent" at bounding box center [250, 270] width 18 height 7
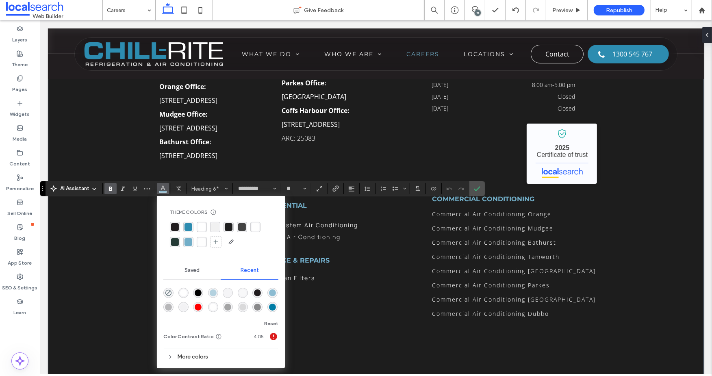
click at [271, 305] on div "rgba(0, 125, 166, 1)" at bounding box center [272, 307] width 7 height 7
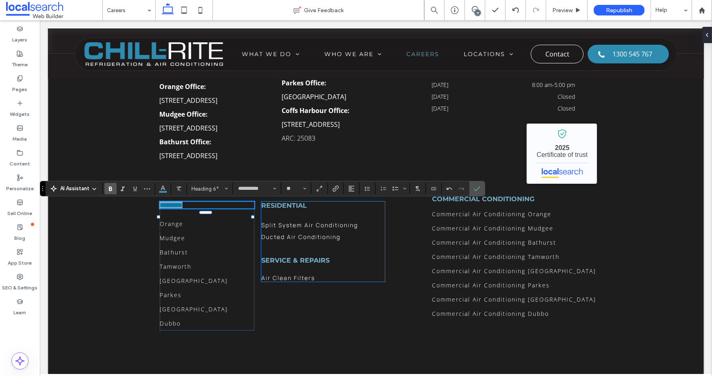
click at [282, 208] on strong "Residential" at bounding box center [284, 206] width 46 height 8
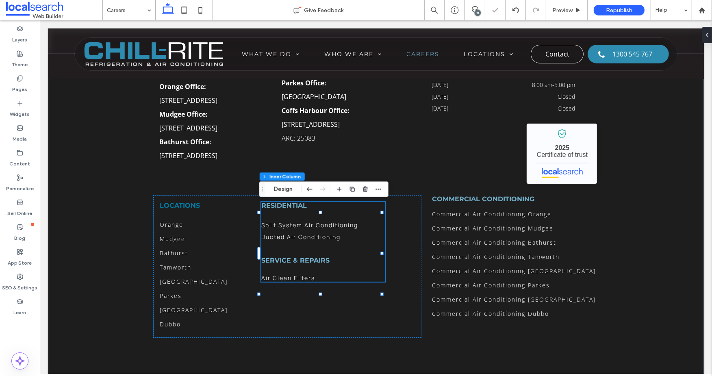
click at [282, 208] on strong "Residential" at bounding box center [284, 206] width 46 height 8
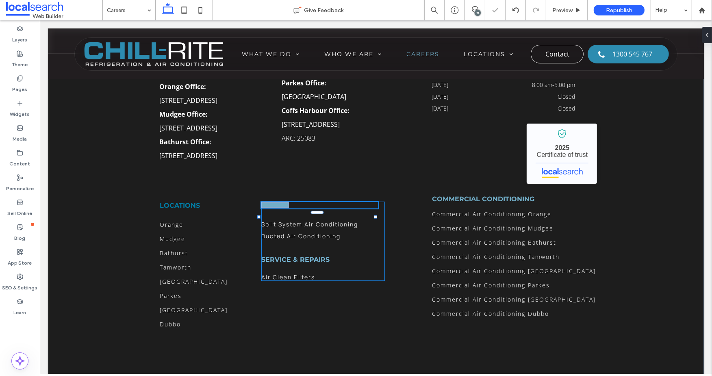
type input "**********"
type input "**"
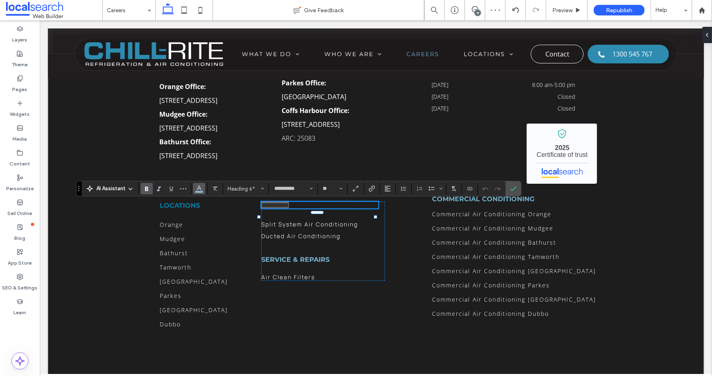
click at [202, 188] on button "Color" at bounding box center [199, 188] width 12 height 11
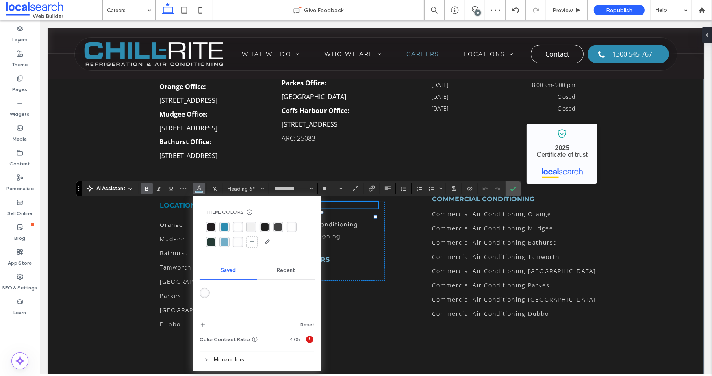
click at [284, 269] on span "Recent" at bounding box center [286, 270] width 18 height 7
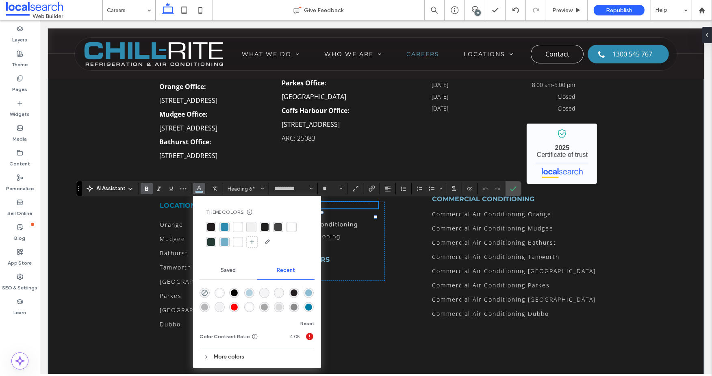
click at [306, 306] on div "rgba(0, 125, 166, 1)" at bounding box center [308, 307] width 7 height 7
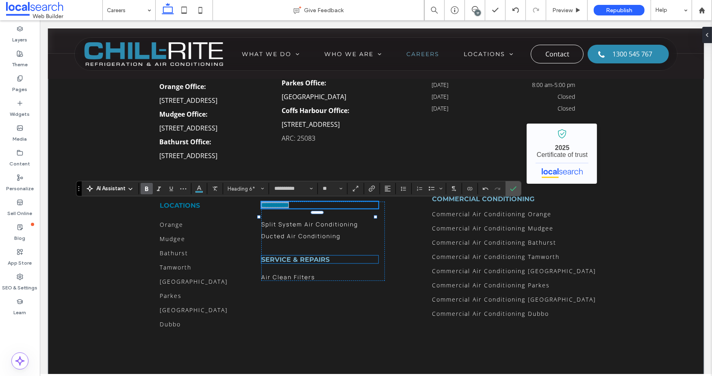
click at [319, 263] on strong "Service & Repairs" at bounding box center [295, 260] width 68 height 8
click at [319, 263] on div "Service & Repairs" at bounding box center [319, 260] width 117 height 8
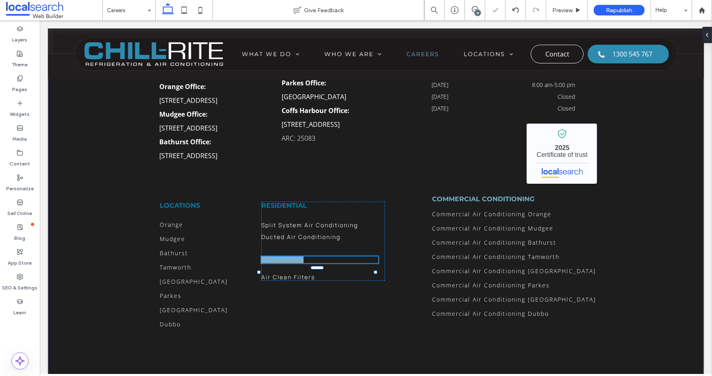
type input "**********"
type input "**"
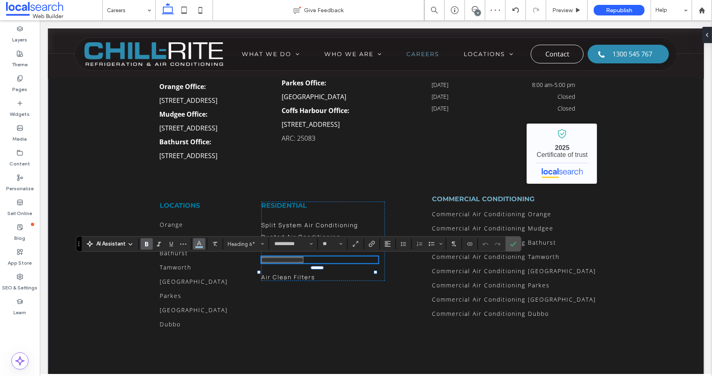
click at [201, 242] on icon "Color" at bounding box center [199, 243] width 7 height 7
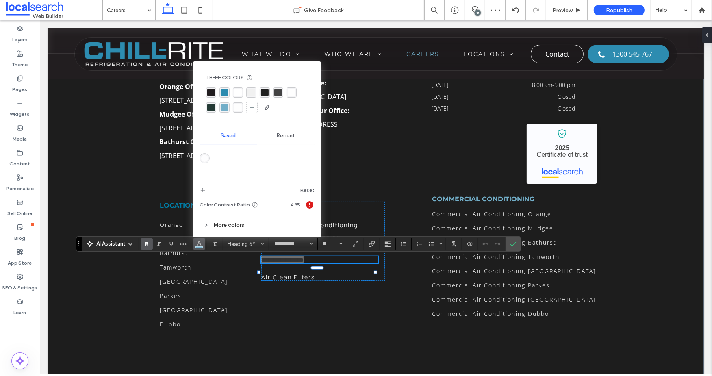
click at [283, 140] on div "Recent" at bounding box center [286, 136] width 58 height 18
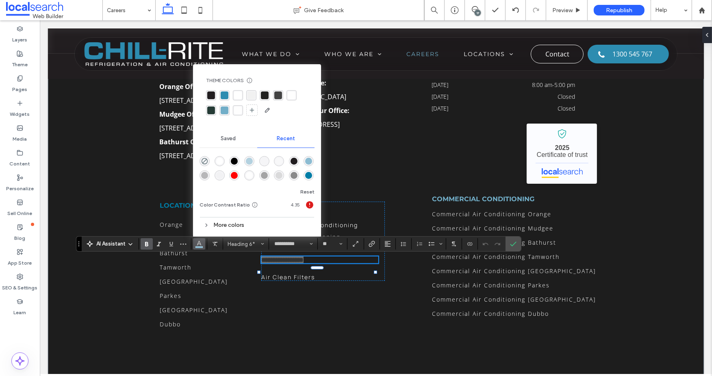
click at [308, 174] on div "rgba(0, 125, 166, 1)" at bounding box center [308, 175] width 7 height 7
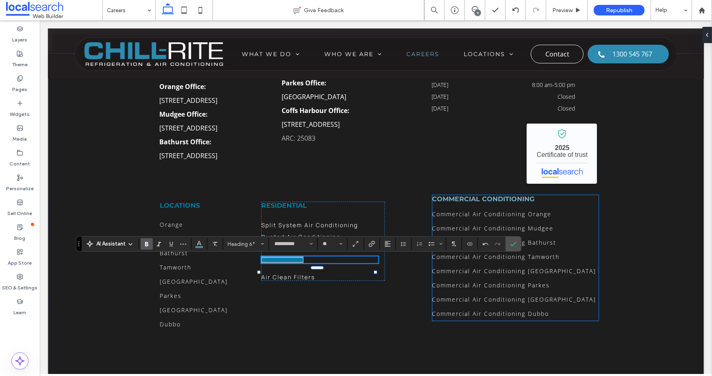
click at [478, 200] on strong "Commercial Conditioning" at bounding box center [483, 199] width 102 height 8
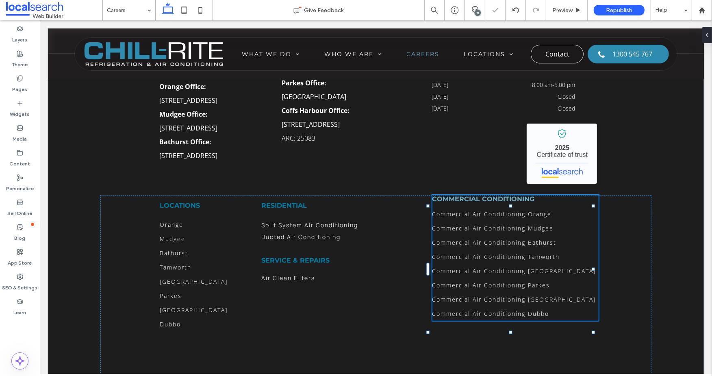
click at [478, 200] on strong "Commercial Conditioning" at bounding box center [483, 199] width 102 height 8
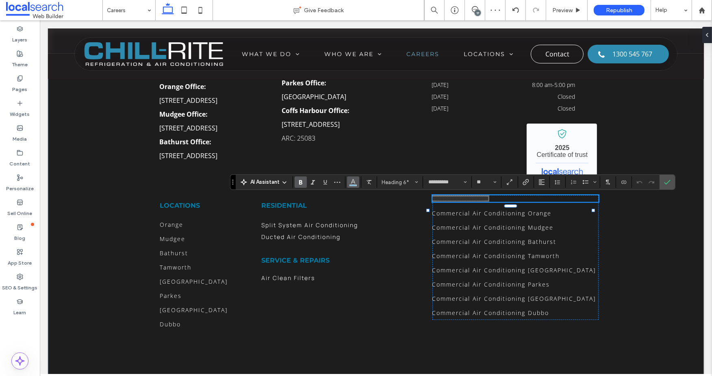
click at [351, 182] on icon "Color" at bounding box center [353, 181] width 7 height 7
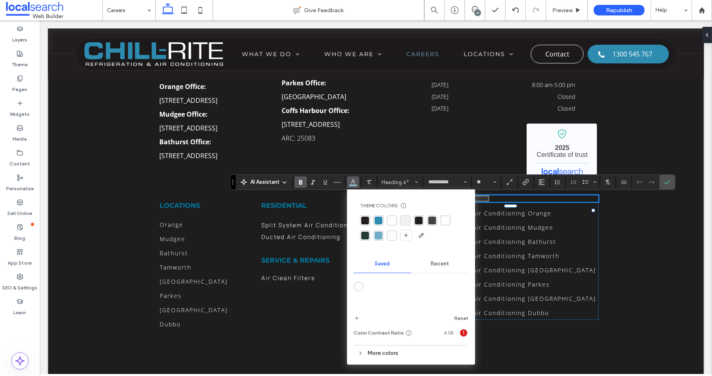
click at [441, 258] on div "Recent" at bounding box center [440, 264] width 58 height 18
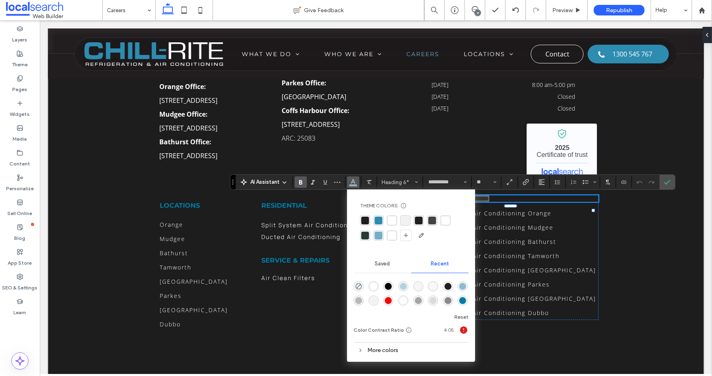
click at [462, 302] on div "rgba(0, 125, 166, 1)" at bounding box center [462, 300] width 7 height 7
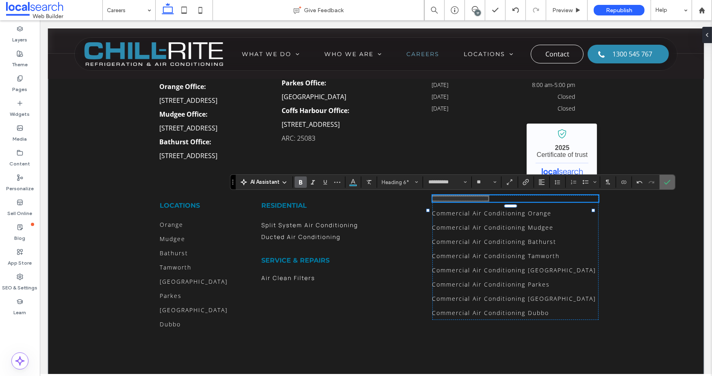
click at [668, 182] on icon "Confirm" at bounding box center [667, 182] width 7 height 7
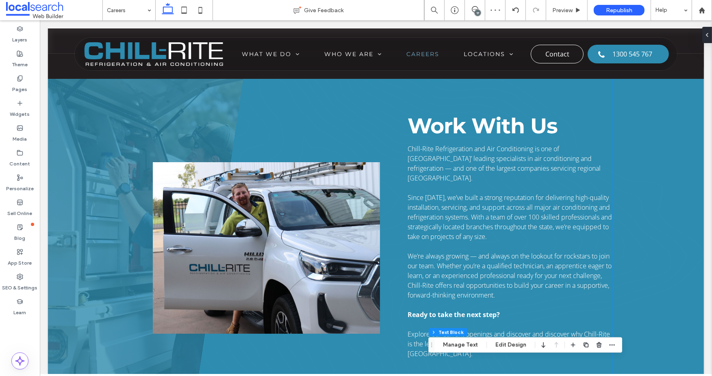
scroll to position [0, 0]
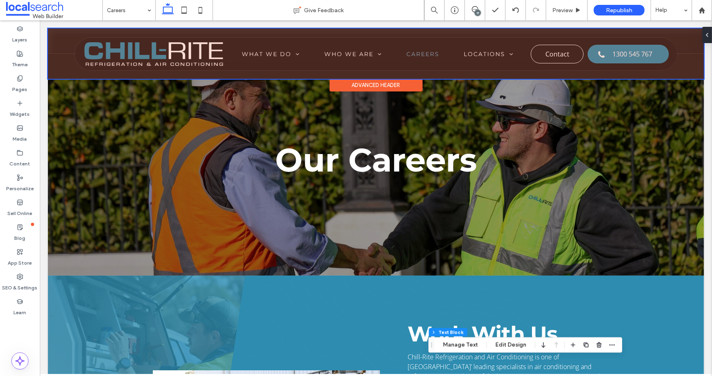
click at [303, 51] on div at bounding box center [376, 53] width 656 height 50
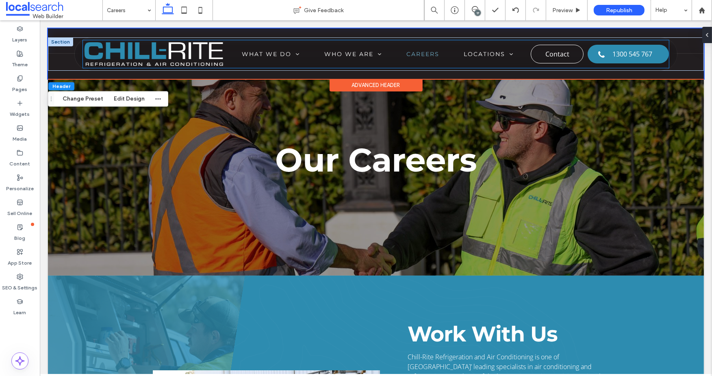
click at [394, 51] on link "Careers" at bounding box center [422, 53] width 57 height 7
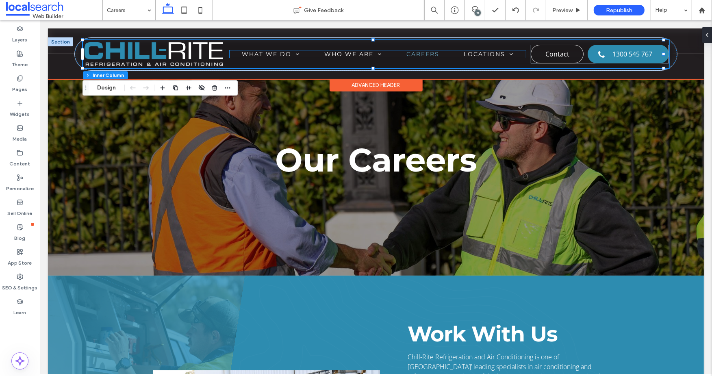
click at [394, 53] on link "Careers" at bounding box center [422, 53] width 57 height 7
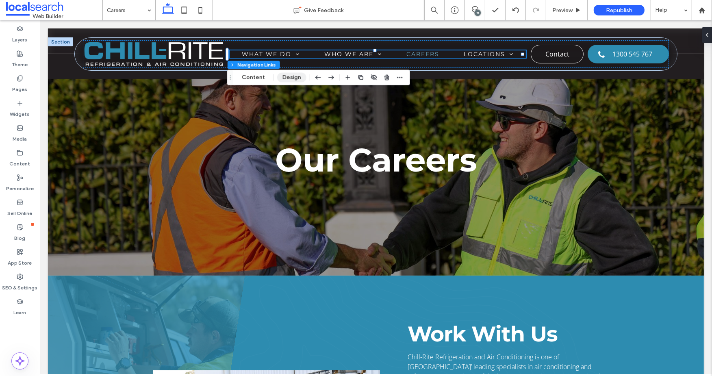
click at [289, 76] on button "Design" at bounding box center [291, 78] width 29 height 10
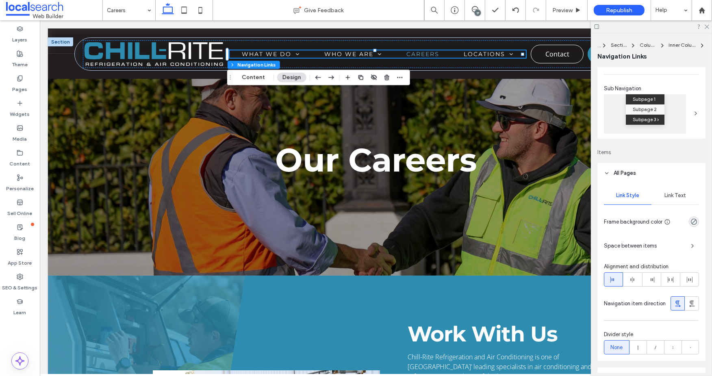
scroll to position [135, 0]
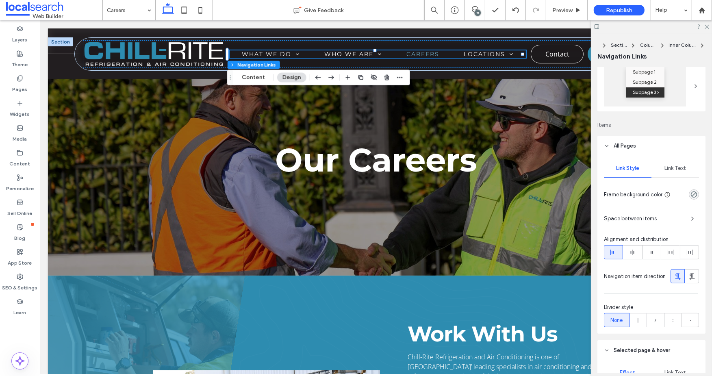
click at [671, 170] on span "Link Text" at bounding box center [675, 168] width 22 height 7
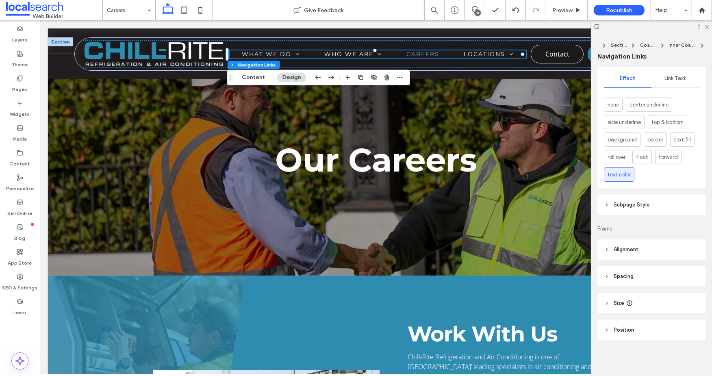
click at [679, 78] on span "Link Text" at bounding box center [675, 78] width 22 height 7
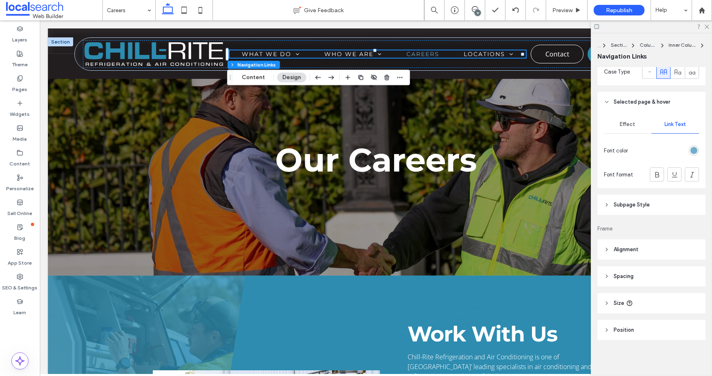
click at [690, 149] on div "rgb(114, 174, 200)" at bounding box center [693, 150] width 7 height 7
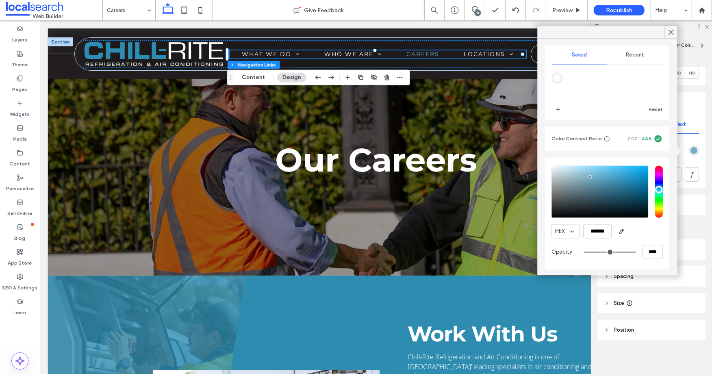
scroll to position [0, 0]
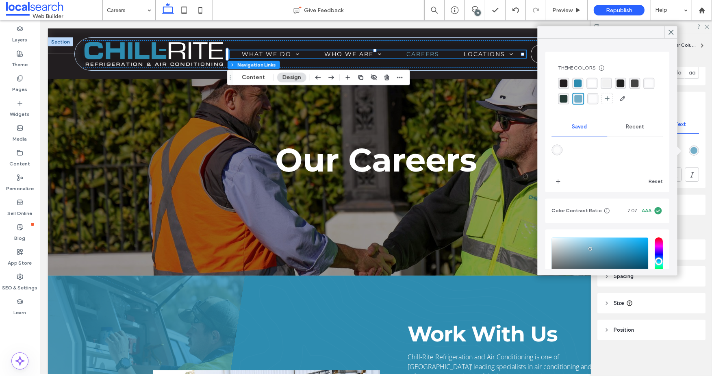
click at [630, 125] on span "Recent" at bounding box center [635, 127] width 18 height 7
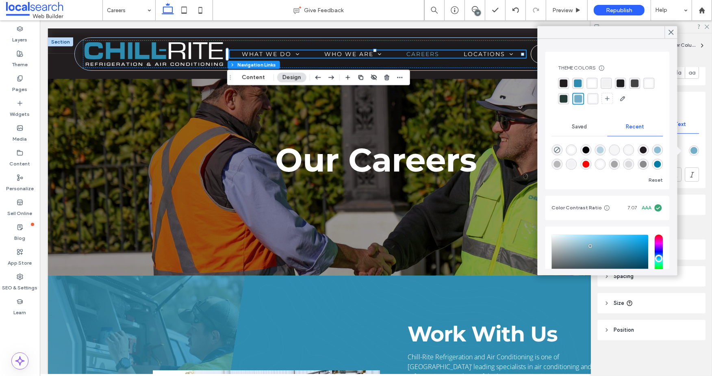
scroll to position [13, 0]
click at [654, 165] on div "rgba(0, 125, 166, 1)" at bounding box center [657, 164] width 7 height 7
type input "*******"
click at [671, 29] on icon at bounding box center [670, 31] width 7 height 7
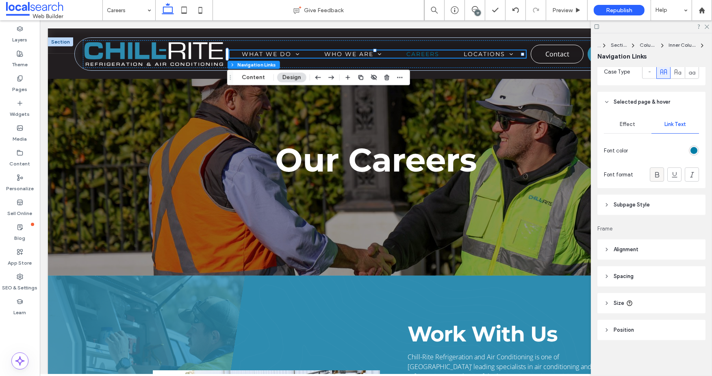
click at [653, 176] on icon at bounding box center [657, 175] width 8 height 8
click at [708, 27] on icon at bounding box center [706, 26] width 5 height 5
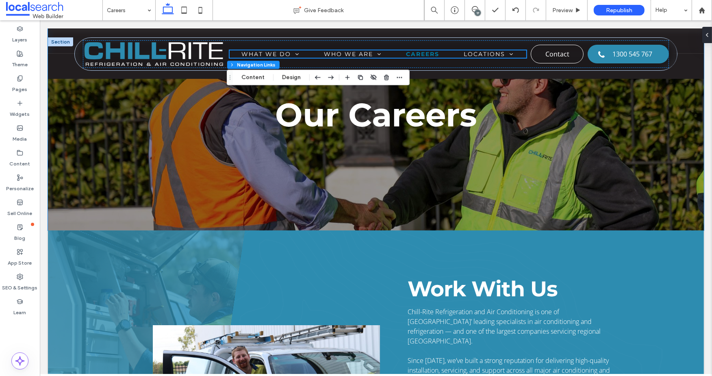
scroll to position [0, 0]
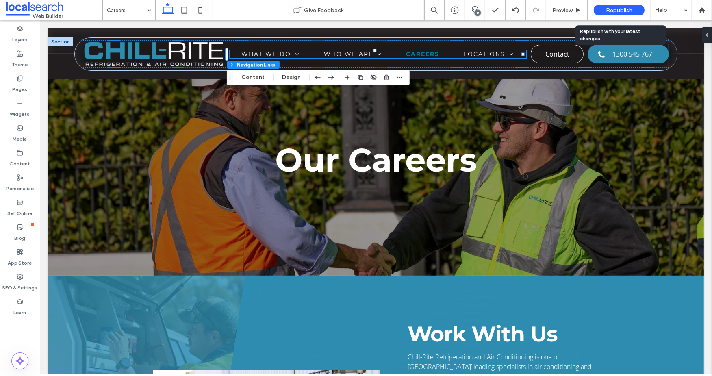
click at [618, 7] on span "Republish" at bounding box center [619, 10] width 26 height 7
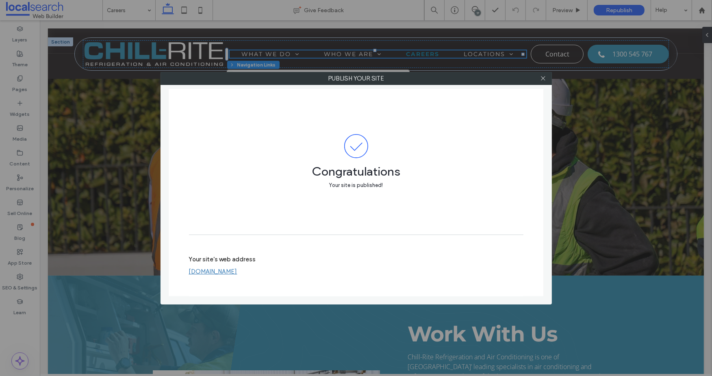
scroll to position [408, 0]
click at [542, 80] on icon at bounding box center [543, 78] width 6 height 6
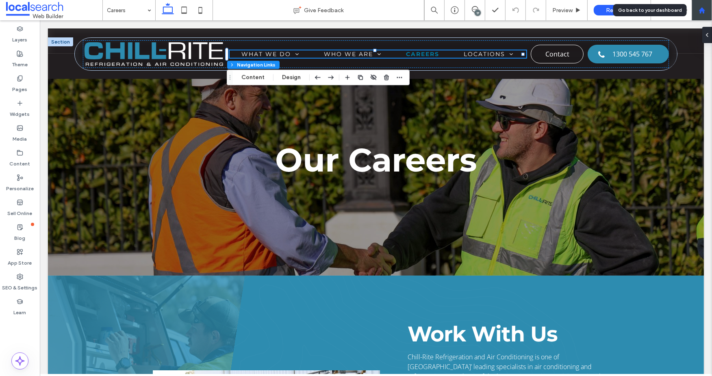
click at [703, 8] on icon at bounding box center [702, 10] width 7 height 7
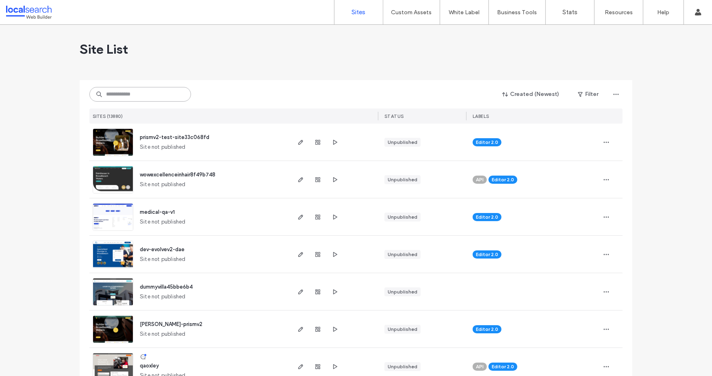
click at [122, 90] on input at bounding box center [140, 94] width 102 height 15
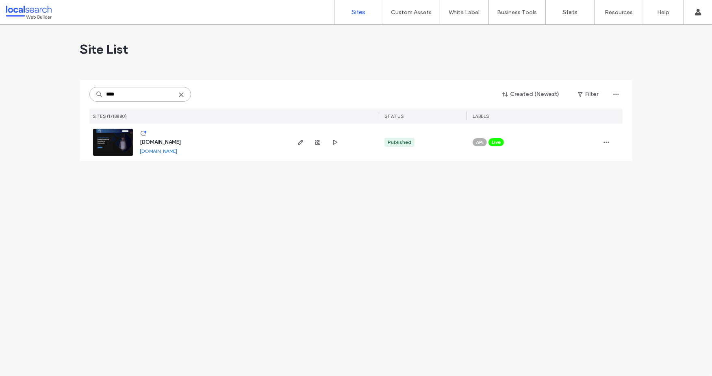
type input "****"
click at [165, 141] on span "www.jbes.com.au" at bounding box center [160, 142] width 41 height 6
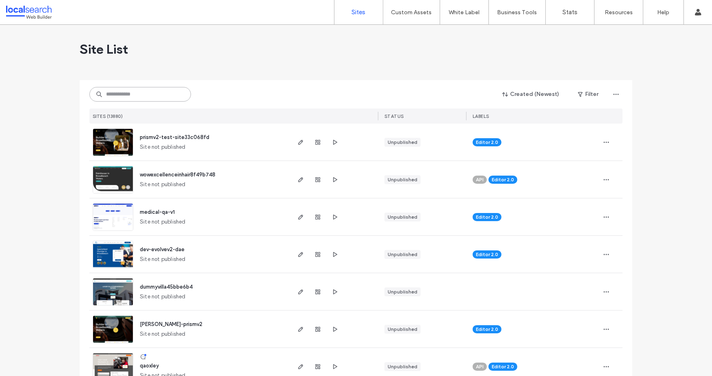
paste input "********"
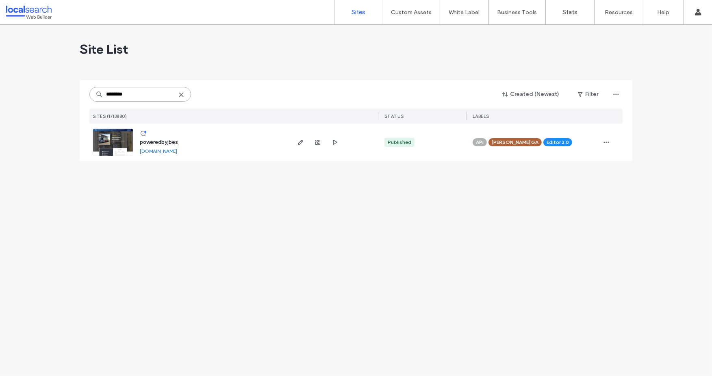
type input "********"
click at [162, 142] on span "poweredbyjbes" at bounding box center [159, 142] width 38 height 6
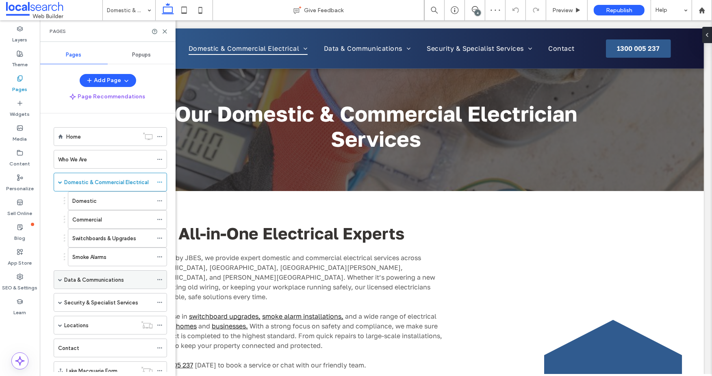
click at [60, 278] on span at bounding box center [60, 280] width 4 height 4
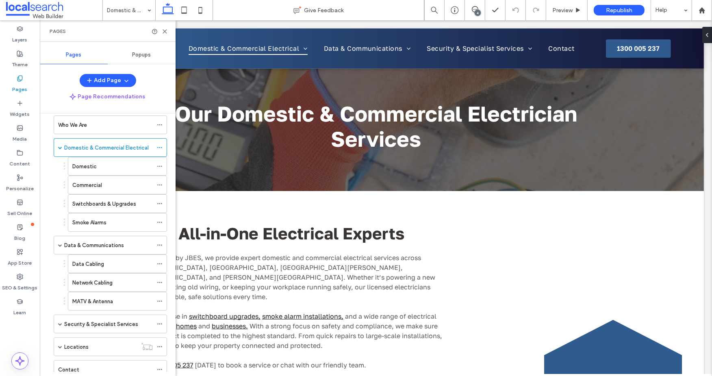
scroll to position [85, 0]
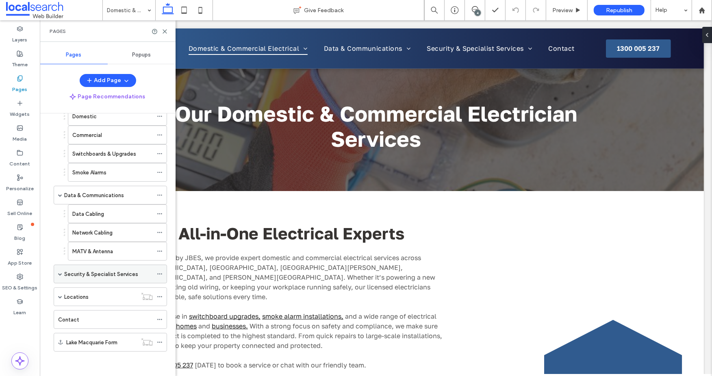
click at [59, 274] on span at bounding box center [60, 274] width 4 height 4
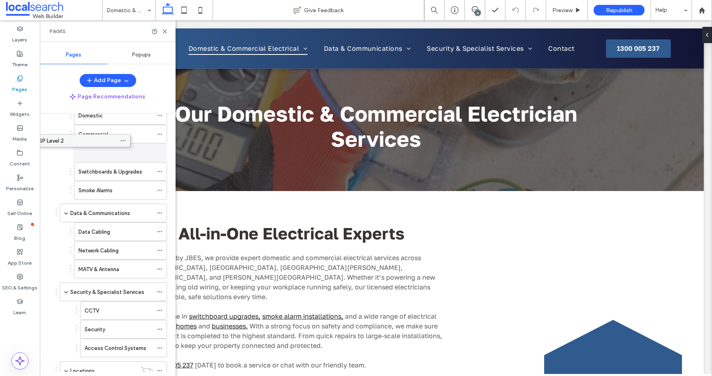
drag, startPoint x: 107, startPoint y: 350, endPoint x: 71, endPoint y: 140, distance: 212.9
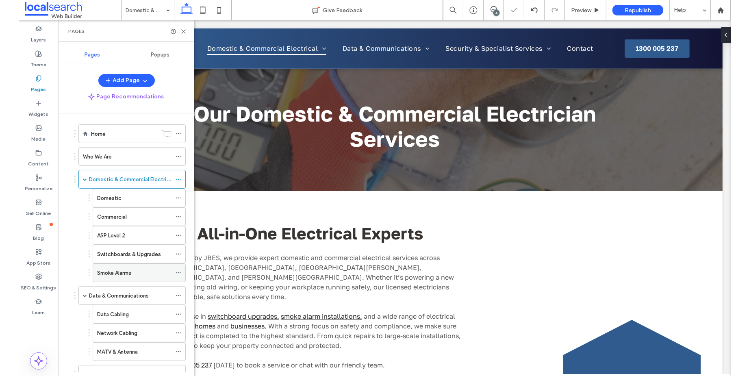
scroll to position [0, 0]
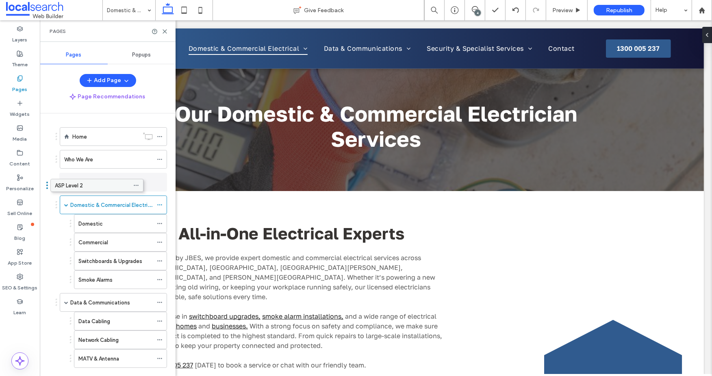
drag, startPoint x: 95, startPoint y: 240, endPoint x: 72, endPoint y: 185, distance: 59.3
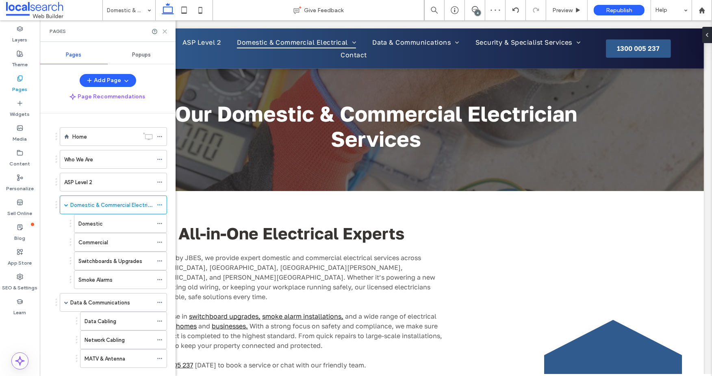
drag, startPoint x: 162, startPoint y: 30, endPoint x: 102, endPoint y: 0, distance: 66.5
click at [162, 30] on icon at bounding box center [165, 31] width 6 height 6
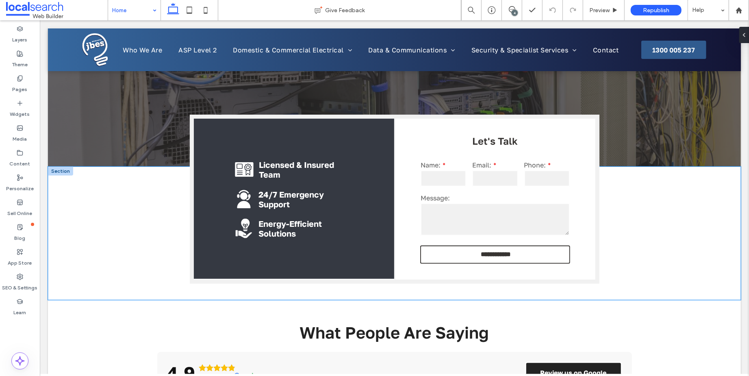
scroll to position [226, 0]
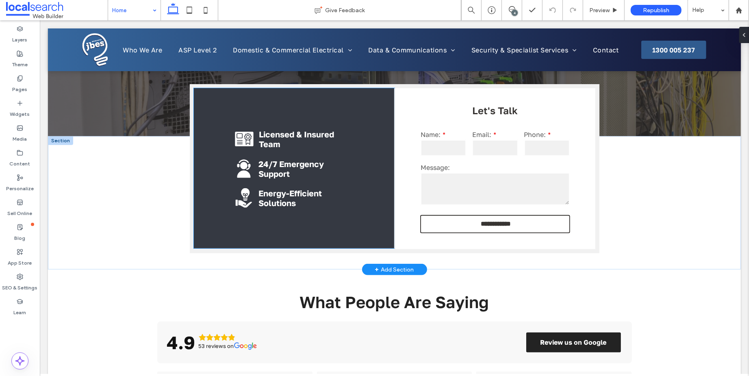
click at [335, 232] on div "License Icon Licensed & Insured Team Support Icon 24/7 Emergency Support Energy…" at bounding box center [293, 168] width 200 height 160
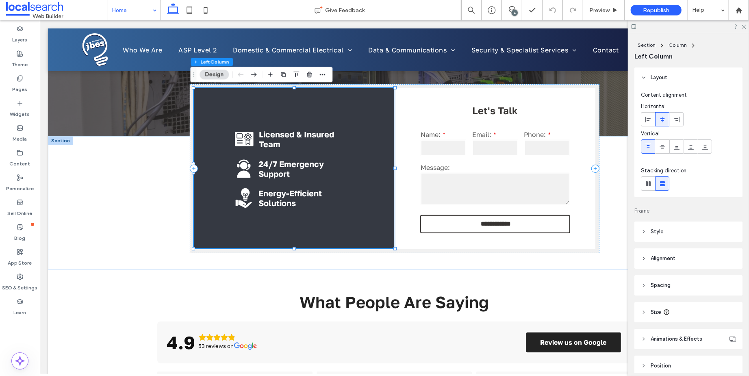
click at [211, 74] on button "Design" at bounding box center [214, 74] width 29 height 10
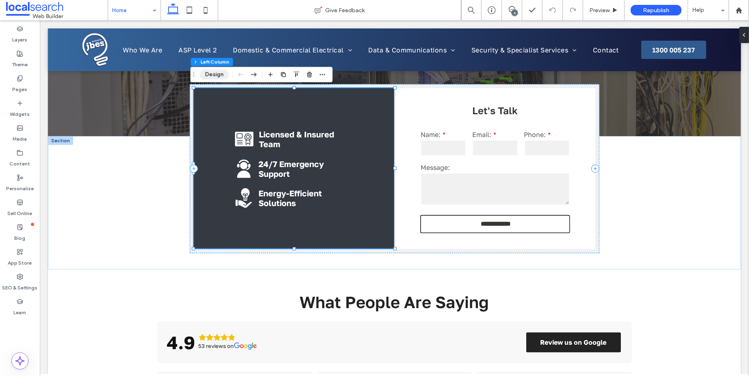
click at [211, 74] on button "Design" at bounding box center [214, 74] width 29 height 10
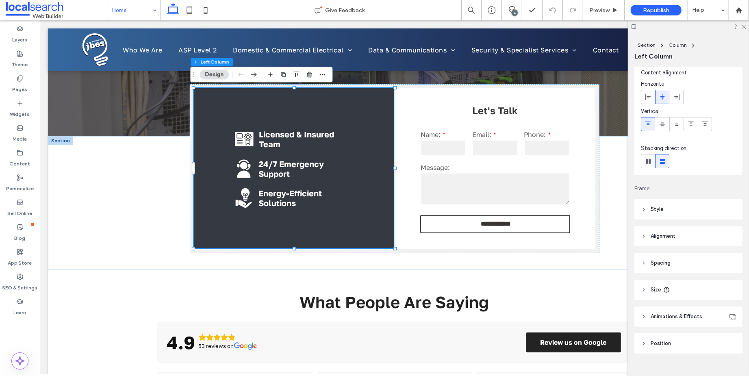
scroll to position [35, 0]
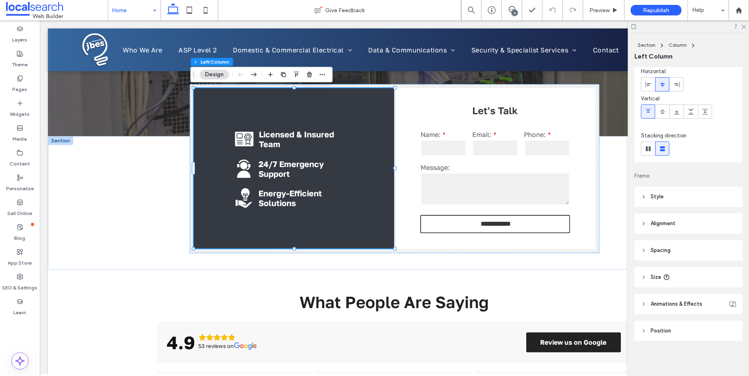
click at [645, 196] on icon at bounding box center [644, 197] width 6 height 6
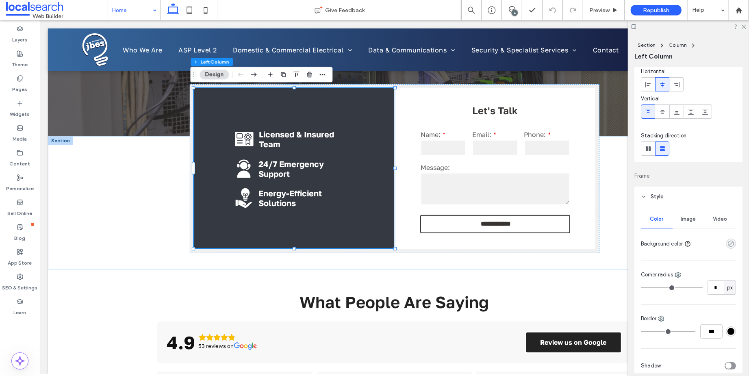
click at [712, 243] on icon "rgba(0, 0, 0, 0)" at bounding box center [730, 243] width 7 height 7
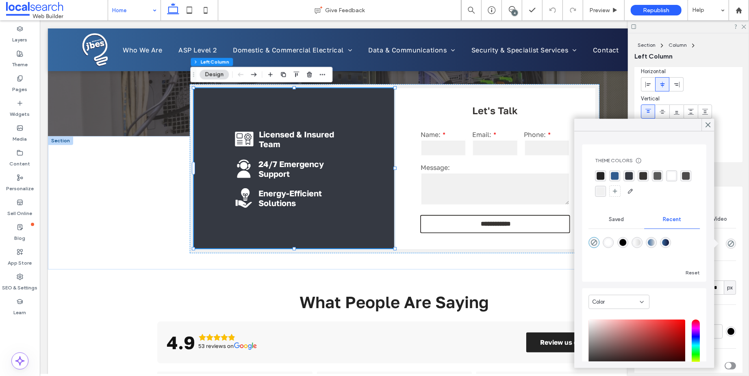
click at [617, 179] on div "rgba(48,91,143,1)" at bounding box center [615, 176] width 8 height 8
click at [614, 173] on div "rgba(48,91,143,1)" at bounding box center [615, 176] width 8 height 8
click at [706, 124] on icon at bounding box center [707, 124] width 7 height 7
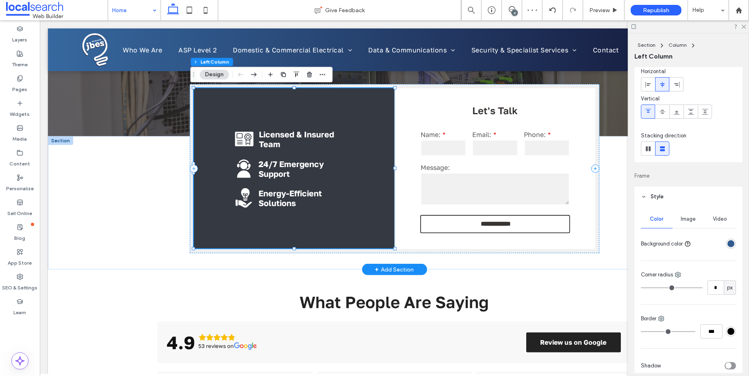
click at [363, 206] on div "License Icon Licensed & Insured Team Support Icon 24/7 Emergency Support Energy…" at bounding box center [293, 168] width 200 height 160
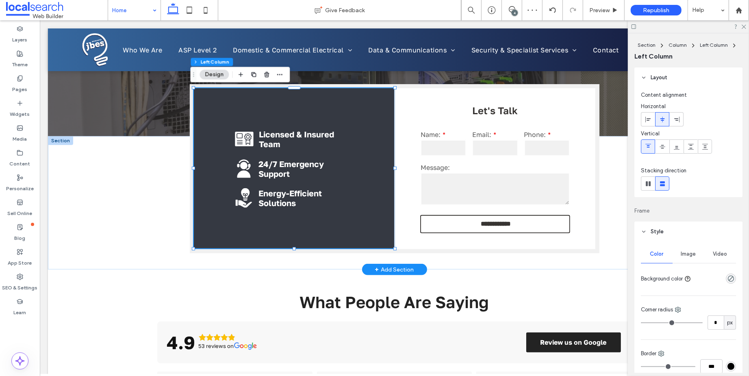
click at [363, 206] on div "License Icon Licensed & Insured Team Support Icon 24/7 Emergency Support Energy…" at bounding box center [293, 168] width 200 height 160
click at [712, 278] on icon "rgba(0, 0, 0, 0)" at bounding box center [730, 278] width 7 height 7
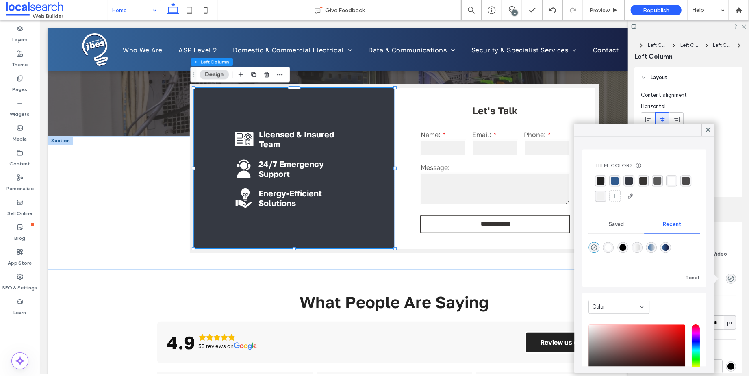
click at [614, 181] on div "rgba(48,91,143,1)" at bounding box center [615, 181] width 8 height 8
click at [708, 127] on icon at bounding box center [707, 129] width 7 height 7
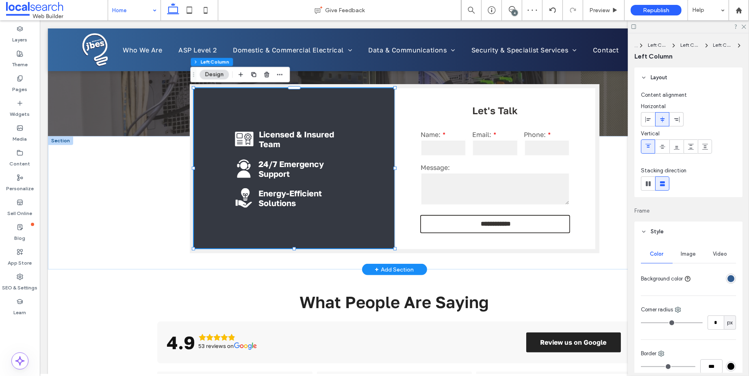
click at [236, 226] on div "License Icon Licensed & Insured Team Support Icon 24/7 Emergency Support Energy…" at bounding box center [293, 168] width 200 height 160
click at [143, 237] on div "**********" at bounding box center [394, 202] width 693 height 133
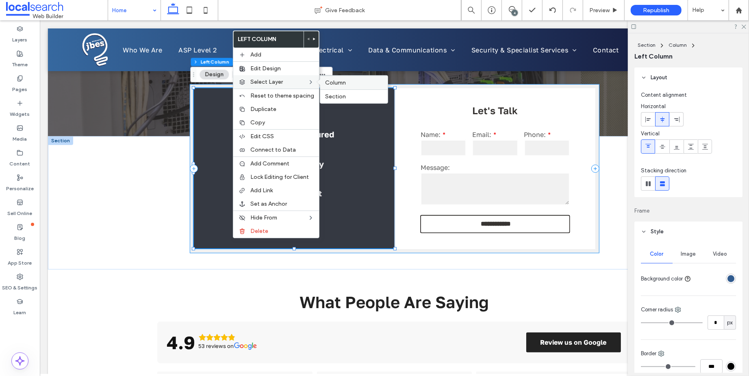
click at [333, 79] on span "Column" at bounding box center [335, 82] width 21 height 7
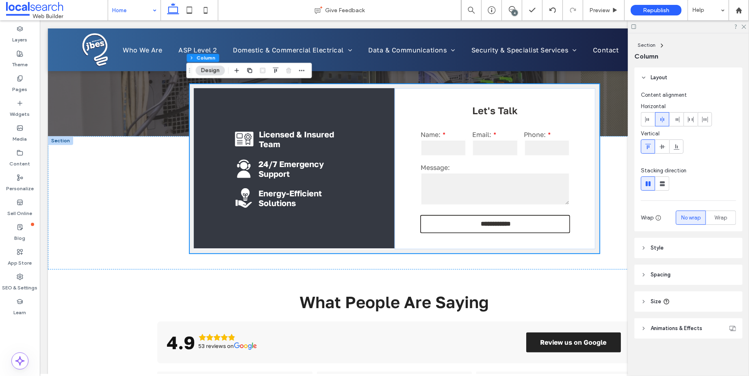
click at [645, 246] on icon at bounding box center [644, 248] width 6 height 6
click at [712, 295] on div "rgba(255, 255, 255, 1)" at bounding box center [730, 294] width 7 height 7
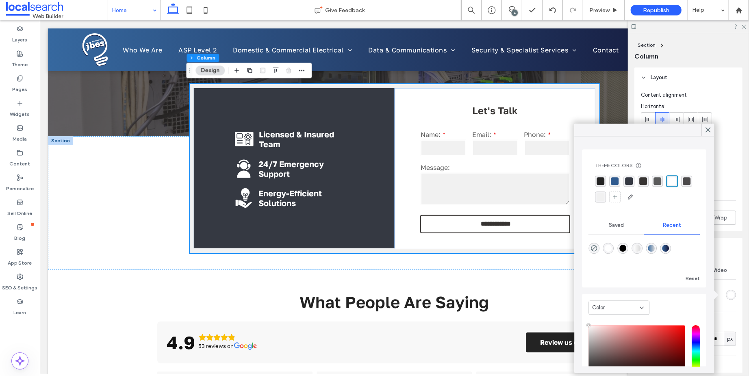
click at [613, 182] on div "rgba(48,91,143,1)" at bounding box center [615, 181] width 8 height 8
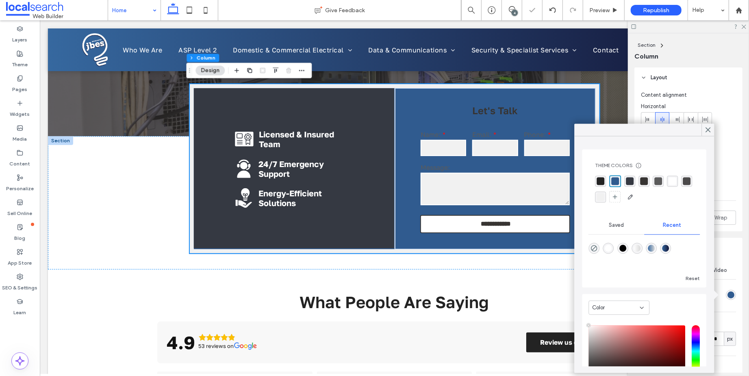
click at [671, 180] on div "rgba(255, 255, 255, 1)" at bounding box center [673, 181] width 8 height 8
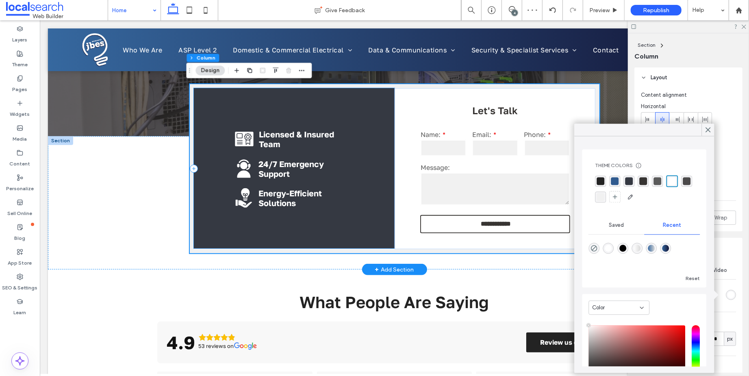
click at [375, 206] on div "License Icon Licensed & Insured Team Support Icon 24/7 Emergency Support Energy…" at bounding box center [293, 168] width 200 height 160
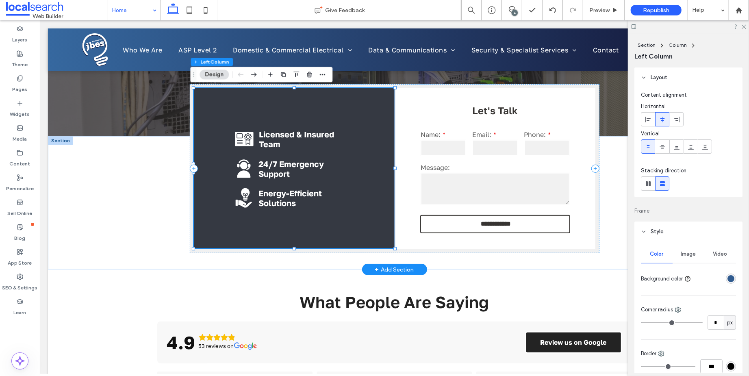
click at [375, 206] on div "License Icon Licensed & Insured Team Support Icon 24/7 Emergency Support Energy…" at bounding box center [293, 168] width 200 height 160
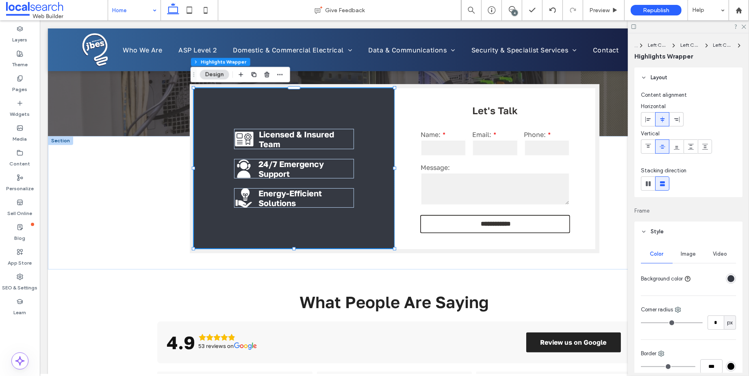
click at [712, 277] on div "rgba(53, 57, 66, 1)" at bounding box center [730, 278] width 7 height 7
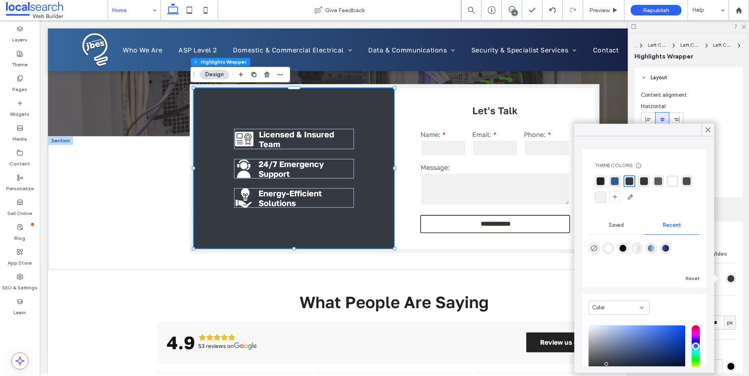
click at [615, 180] on div "rgba(48,91,143,1)" at bounding box center [615, 181] width 8 height 8
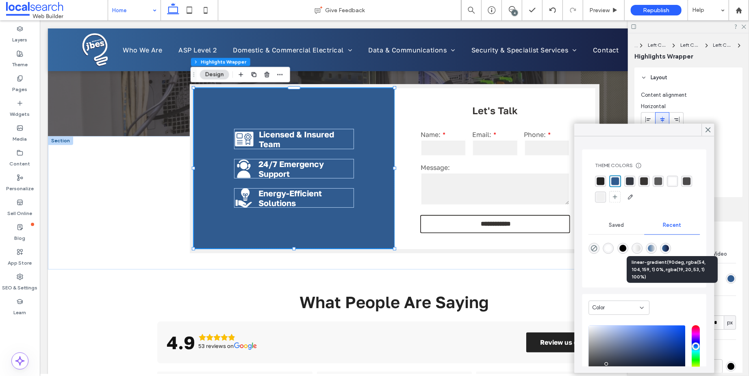
click at [669, 245] on div "linear-gradient(90deg, rgba(54, 104, 159, 1) 0%, rgba(19, 20, 53, 1) 100%)" at bounding box center [665, 248] width 7 height 7
type input "*******"
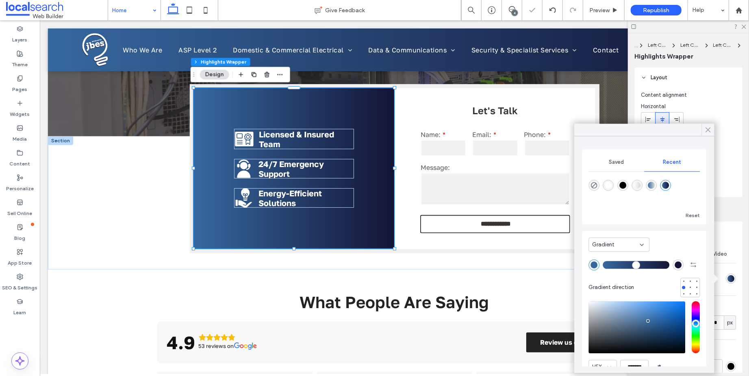
click at [709, 132] on icon at bounding box center [707, 129] width 7 height 7
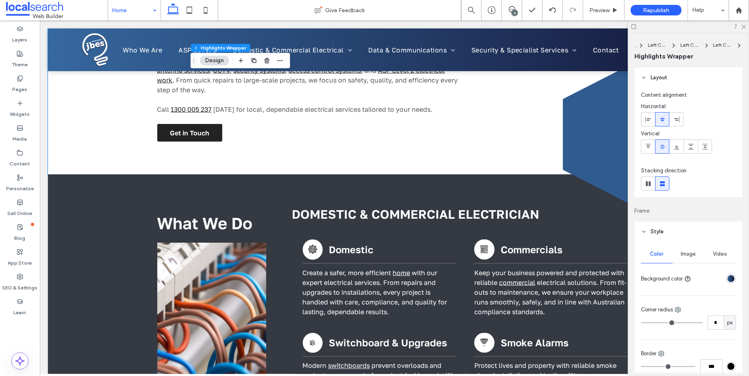
scroll to position [858, 0]
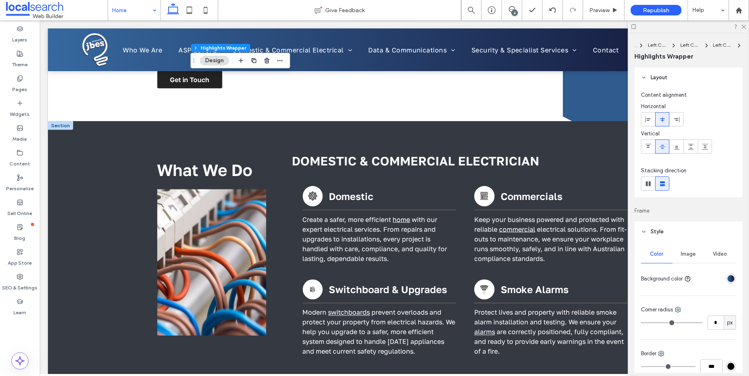
click at [57, 121] on div at bounding box center [60, 125] width 25 height 9
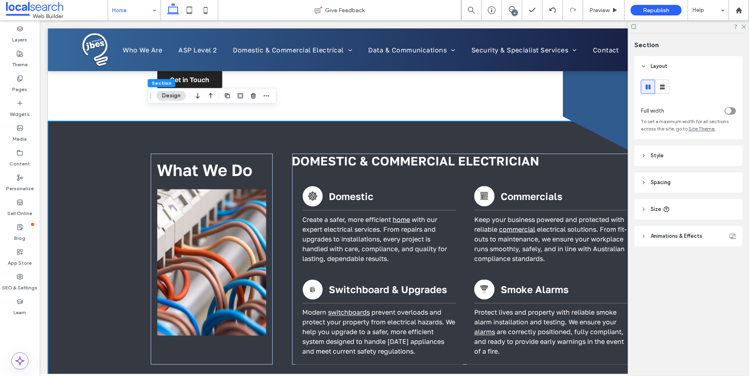
click at [656, 155] on span "Style" at bounding box center [657, 156] width 13 height 8
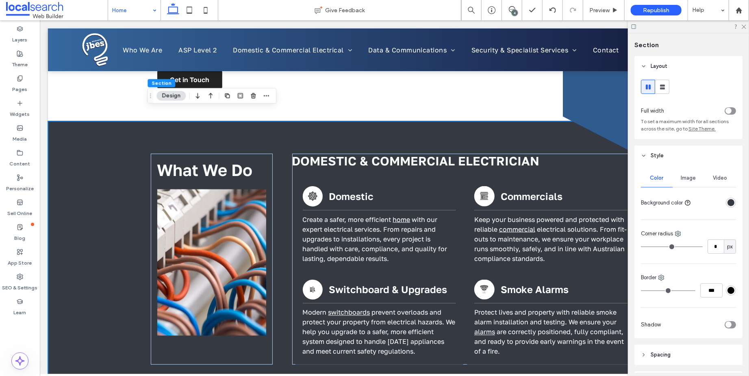
click at [712, 202] on div "rgba(53, 57, 66, 1)" at bounding box center [730, 202] width 7 height 7
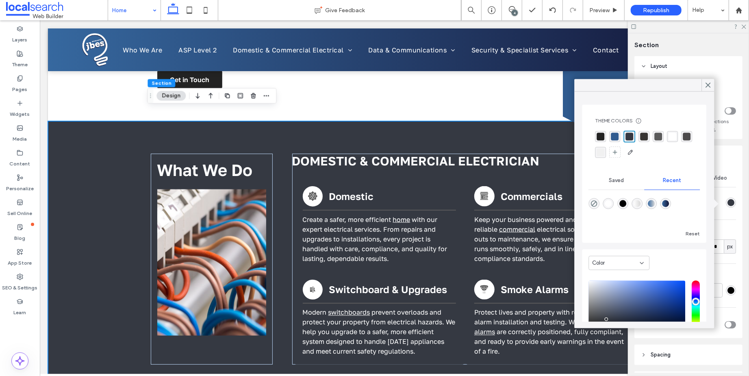
click at [671, 204] on div "linear-gradient(90deg, rgba(54, 104, 159, 1) 0%, rgba(19, 20, 53, 1) 100%)" at bounding box center [665, 203] width 11 height 11
type input "*******"
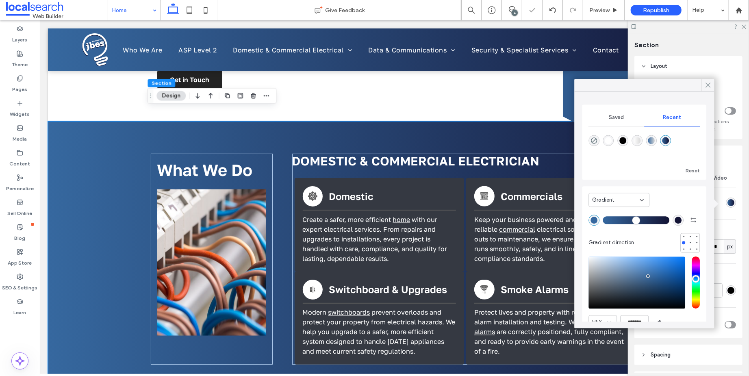
click at [706, 84] on icon at bounding box center [707, 84] width 7 height 7
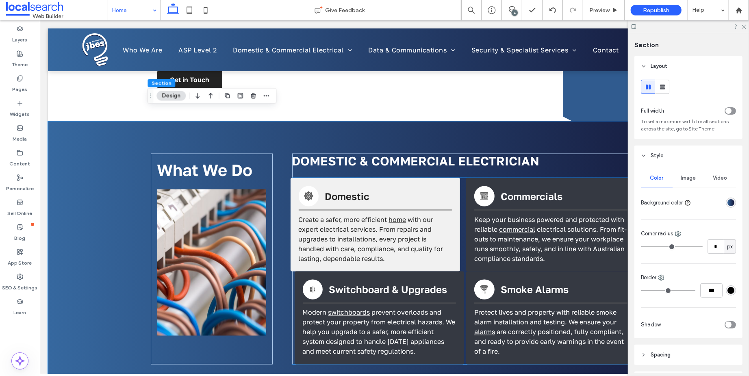
click at [440, 229] on p "Create a safer, more efficient home with our expert electrical services. From r…" at bounding box center [374, 238] width 153 height 49
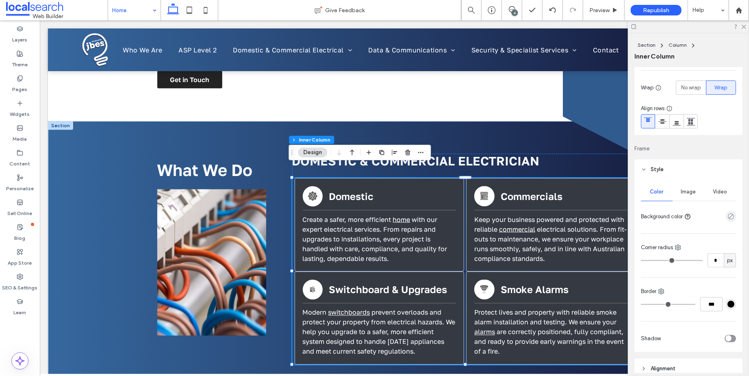
scroll to position [180, 0]
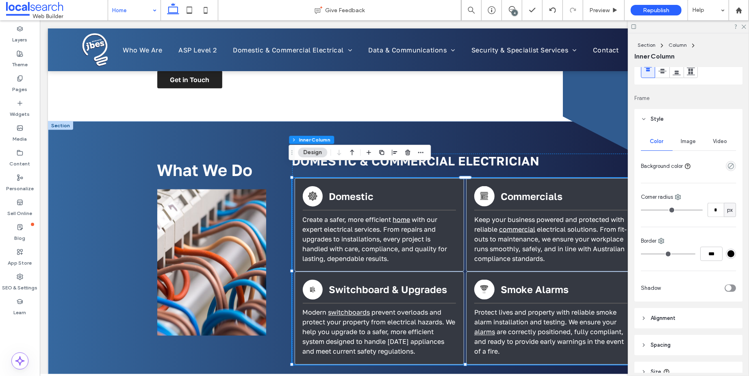
click at [712, 251] on div "#000000" at bounding box center [730, 253] width 7 height 7
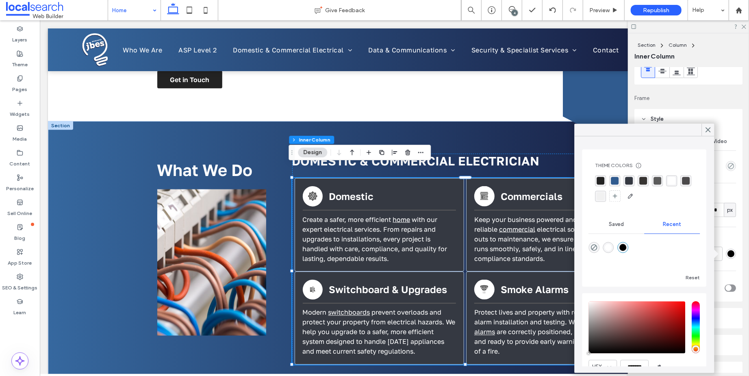
click at [615, 180] on div "rgba(48,91,143,1)" at bounding box center [615, 181] width 8 height 8
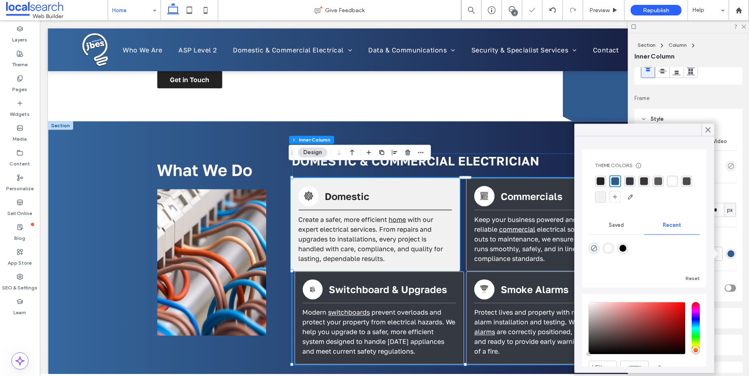
click at [423, 190] on h3 "Domestic" at bounding box center [387, 196] width 127 height 12
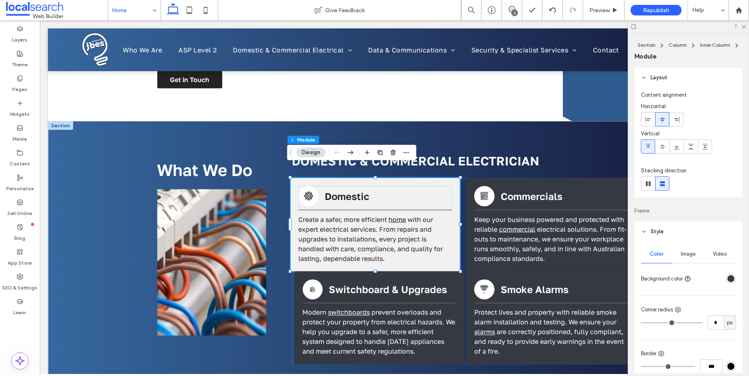
click at [453, 178] on div "Electric Icon Domestic Create a safer, more efficient home with our expert elec…" at bounding box center [374, 224] width 169 height 93
click at [452, 244] on div "Electric Icon Domestic Create a safer, more efficient home with our expert elec…" at bounding box center [374, 224] width 169 height 93
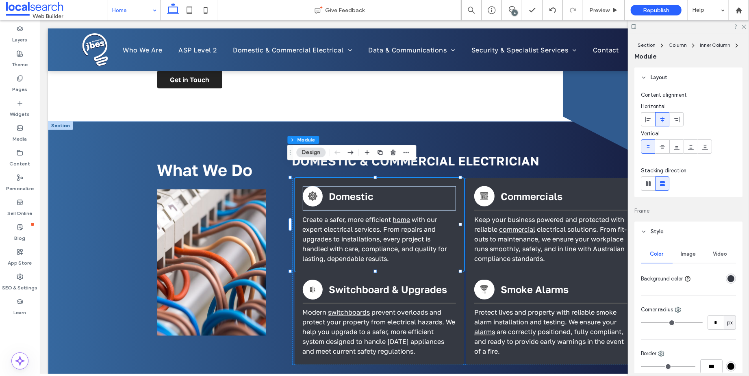
click at [712, 278] on div "rgba(53, 57, 66, 1)" at bounding box center [730, 278] width 7 height 7
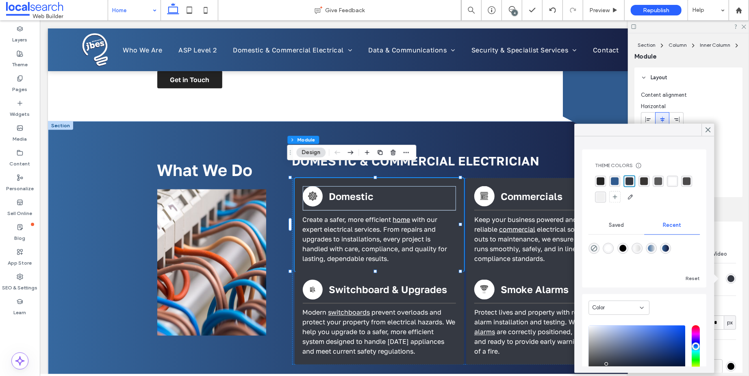
click at [669, 246] on div "linear-gradient(90deg, rgba(54, 104, 159, 1) 0%, rgba(19, 20, 53, 1) 100%)" at bounding box center [665, 248] width 7 height 7
type input "*******"
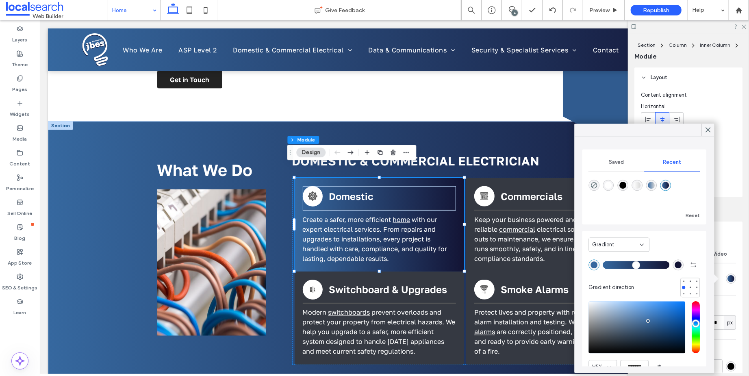
click at [641, 240] on div "Gradient" at bounding box center [618, 244] width 61 height 14
click at [614, 258] on div "Color" at bounding box center [619, 259] width 60 height 14
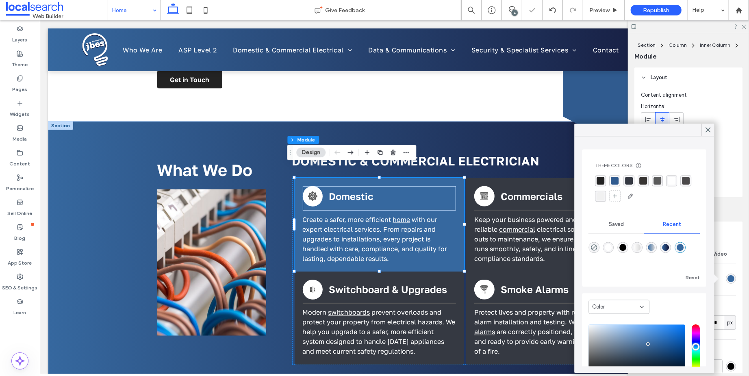
click at [614, 180] on div "rgba(48,91,143,1)" at bounding box center [615, 181] width 8 height 8
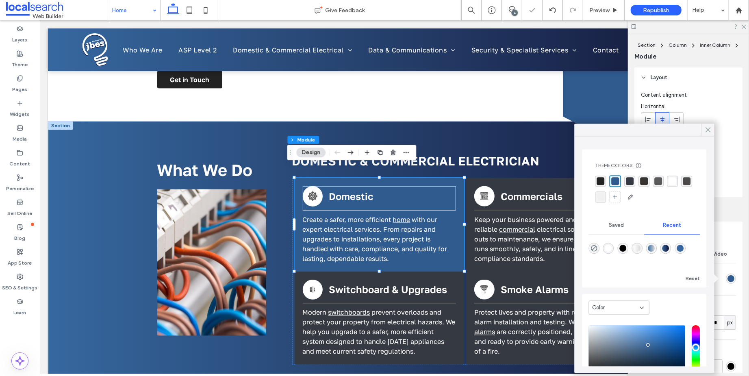
click at [707, 129] on use at bounding box center [708, 130] width 4 height 4
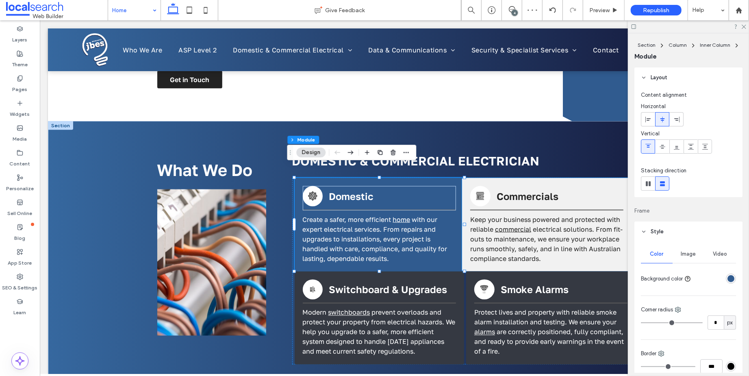
click at [565, 243] on p "Keep your business powered and protected with reliable commercial electrical so…" at bounding box center [546, 238] width 153 height 49
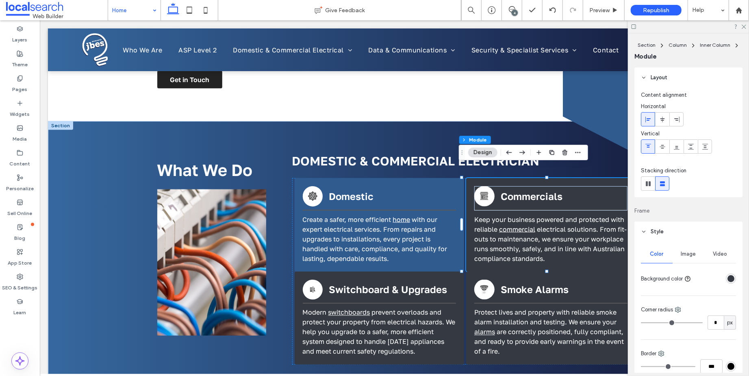
click at [712, 279] on div "rgba(53, 57, 66, 1)" at bounding box center [730, 278] width 7 height 7
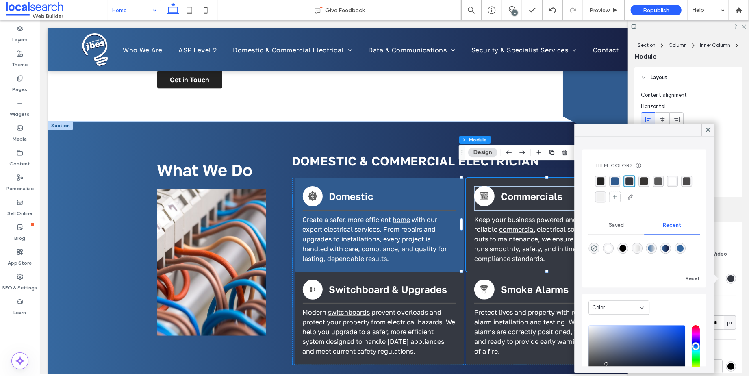
click at [616, 181] on div "rgba(48,91,143,1)" at bounding box center [615, 181] width 8 height 8
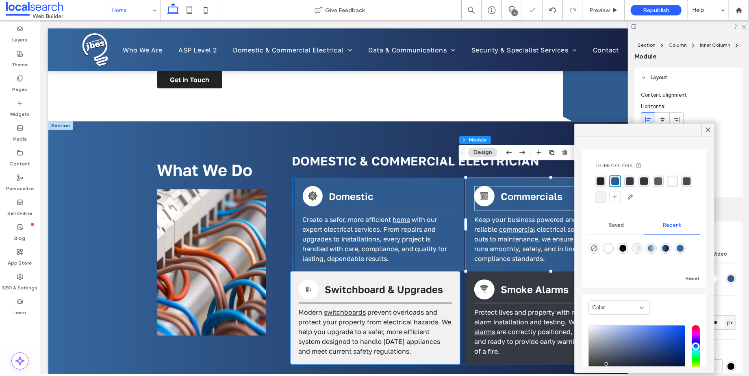
click at [448, 291] on div "Switchboard Icon S Switchboard & Upgrades Modern switchboards prevent overloads…" at bounding box center [374, 317] width 169 height 93
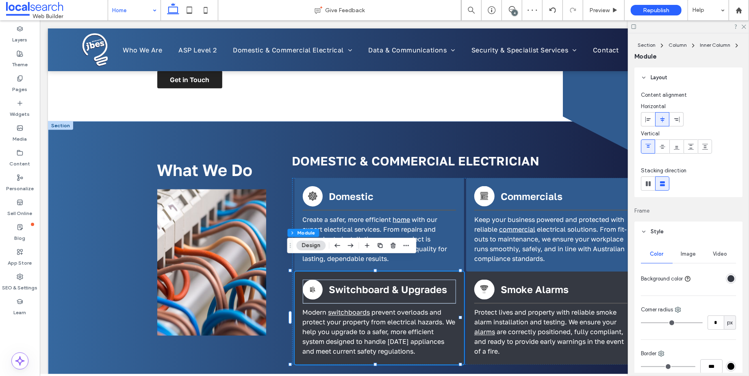
click at [712, 279] on div "rgba(53, 57, 66, 1)" at bounding box center [730, 278] width 7 height 7
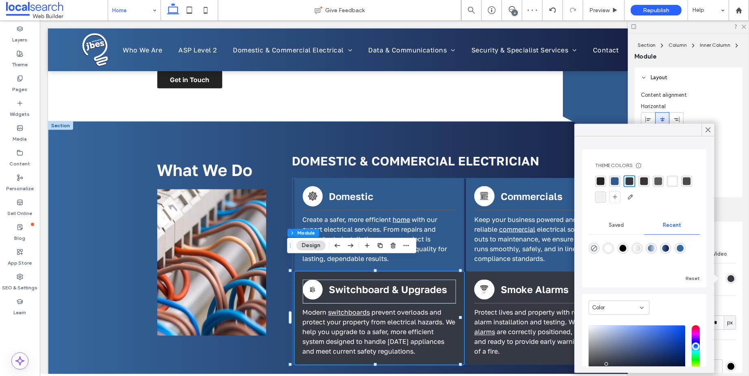
click at [614, 180] on div "rgba(48,91,143,1)" at bounding box center [615, 181] width 8 height 8
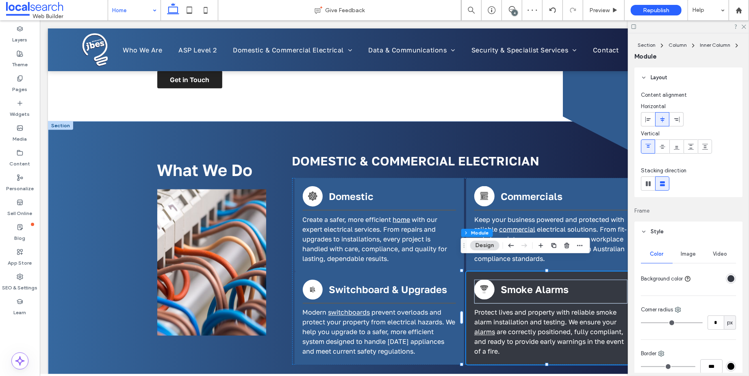
click at [712, 279] on div "rgba(53, 57, 66, 1)" at bounding box center [730, 278] width 7 height 7
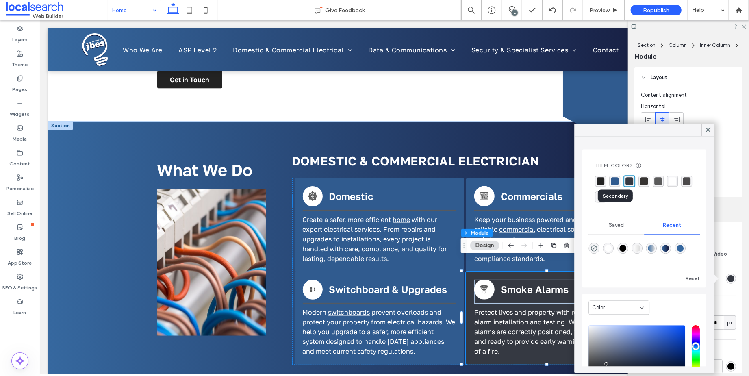
click at [612, 178] on div "rgba(48,91,143,1)" at bounding box center [615, 181] width 8 height 8
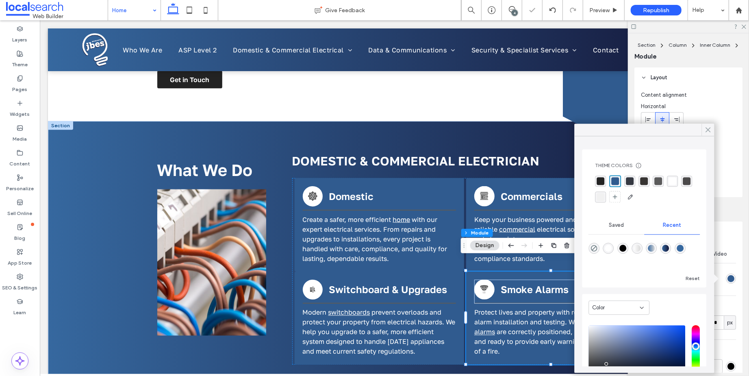
click at [708, 126] on icon at bounding box center [707, 129] width 7 height 7
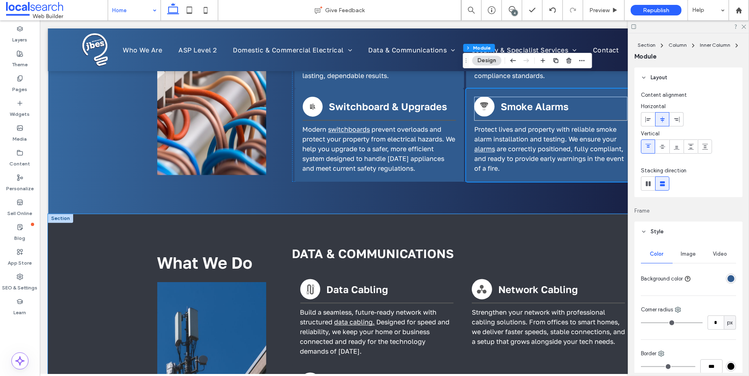
scroll to position [1038, 0]
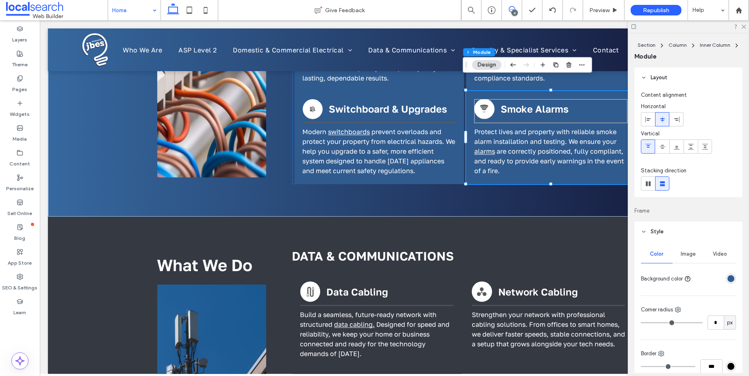
click at [506, 9] on span at bounding box center [512, 9] width 20 height 7
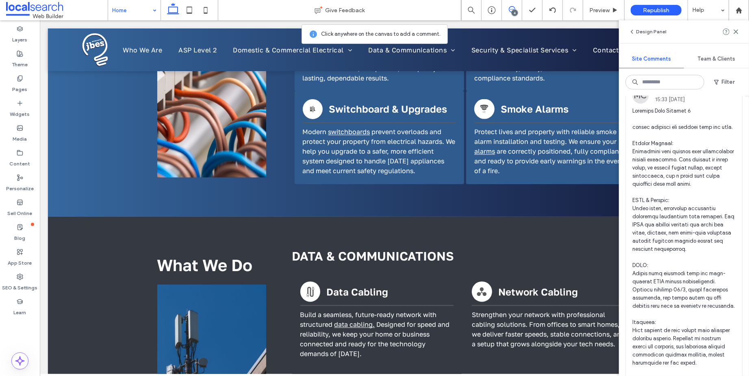
scroll to position [0, 0]
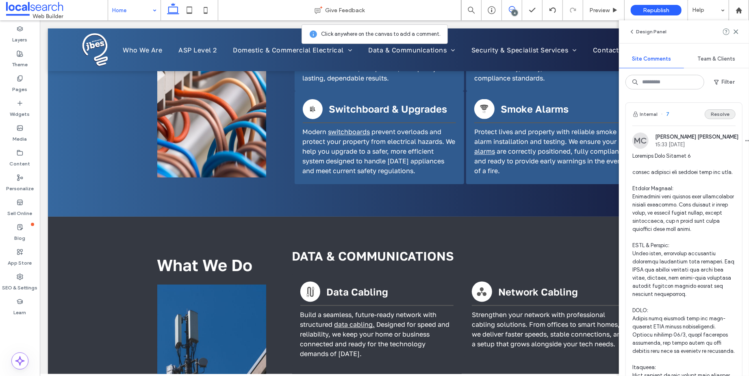
click at [709, 113] on button "Resolve" at bounding box center [720, 114] width 31 height 10
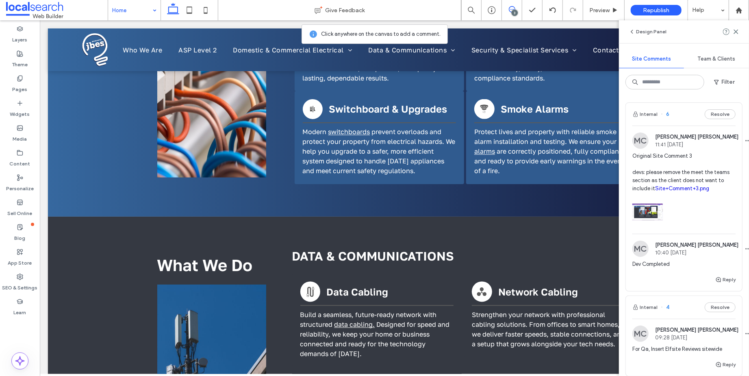
click at [709, 113] on button "Resolve" at bounding box center [720, 114] width 31 height 10
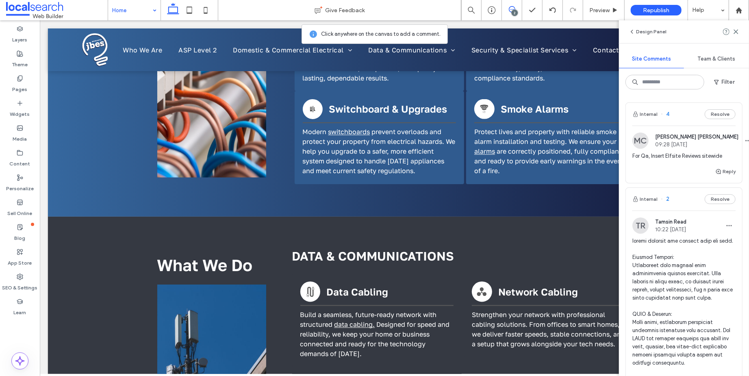
click at [709, 113] on button "Resolve" at bounding box center [720, 114] width 31 height 10
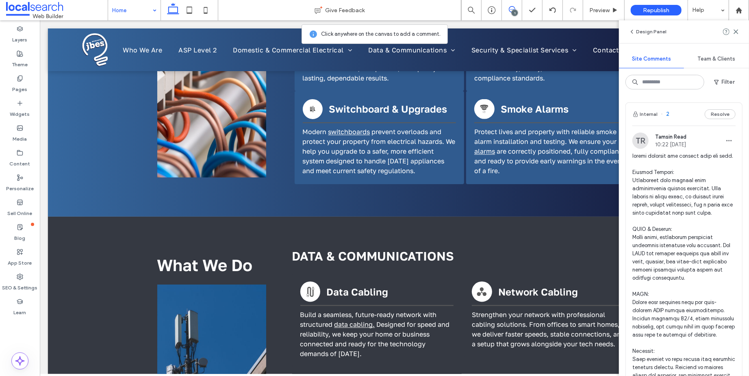
click at [709, 113] on button "Resolve" at bounding box center [720, 114] width 31 height 10
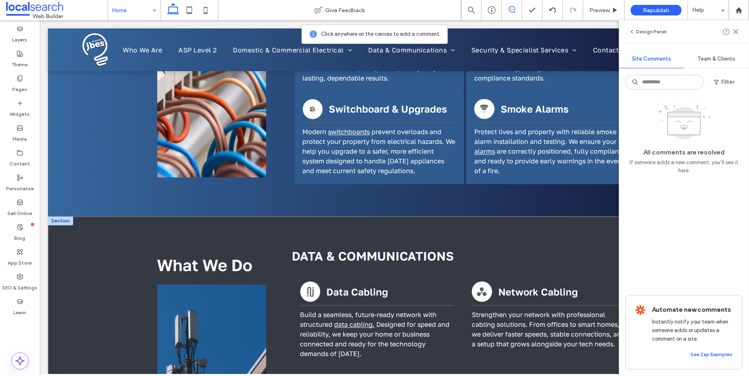
click at [97, 265] on div "What We Do DATA & COMMUNICATIONS Cable Icon Data Cabling Build a seamless, futu…" at bounding box center [394, 354] width 693 height 276
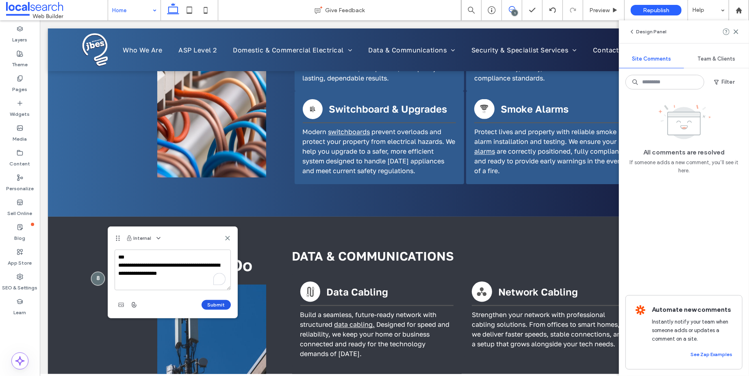
type textarea "**********"
click at [211, 304] on button "Submit" at bounding box center [216, 305] width 29 height 10
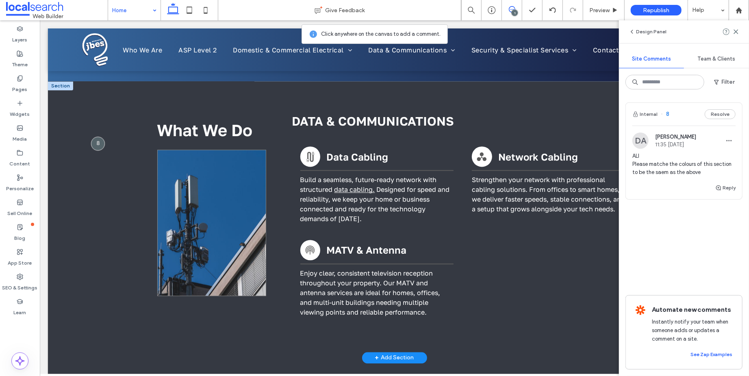
scroll to position [1355, 0]
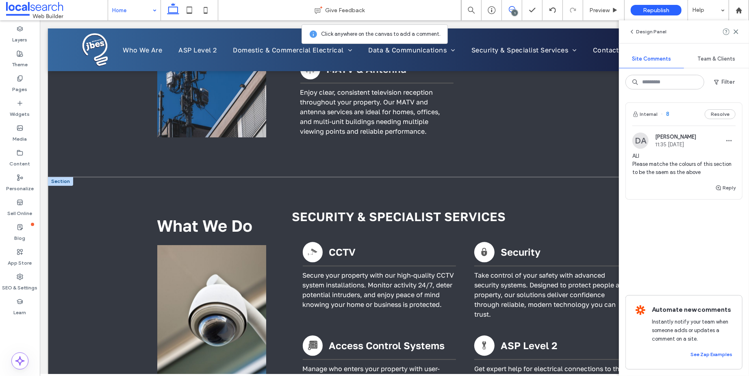
click at [104, 276] on div "What We Do SECURITY & SPECIALIST SERVICES Camera Icon CCTV Secure your property…" at bounding box center [394, 361] width 693 height 371
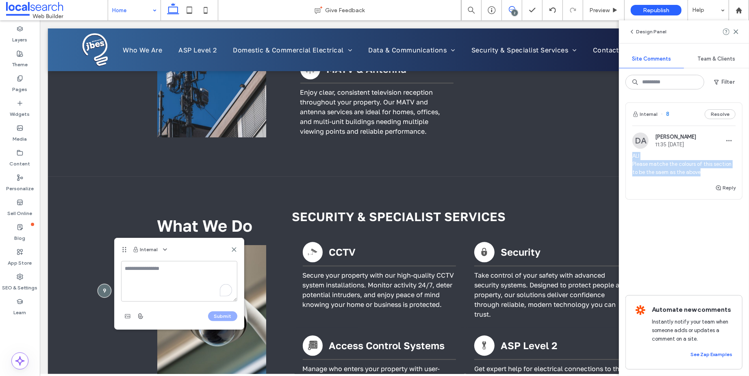
drag, startPoint x: 701, startPoint y: 172, endPoint x: 631, endPoint y: 156, distance: 72.5
click at [631, 156] on div "DA [PERSON_NAME] 11:35 [DATE] ALl Please matche the colours of this section to …" at bounding box center [684, 157] width 116 height 50
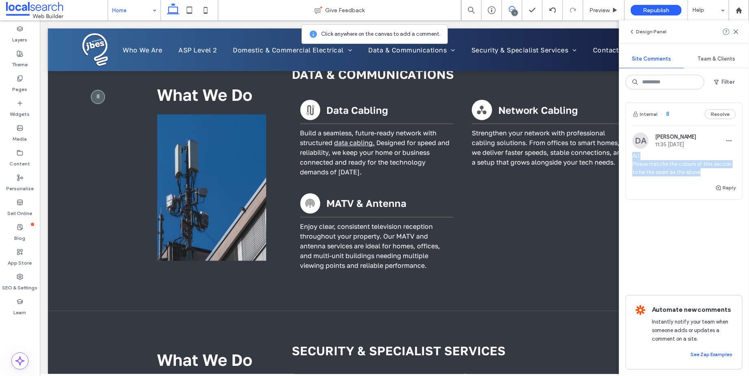
scroll to position [1166, 0]
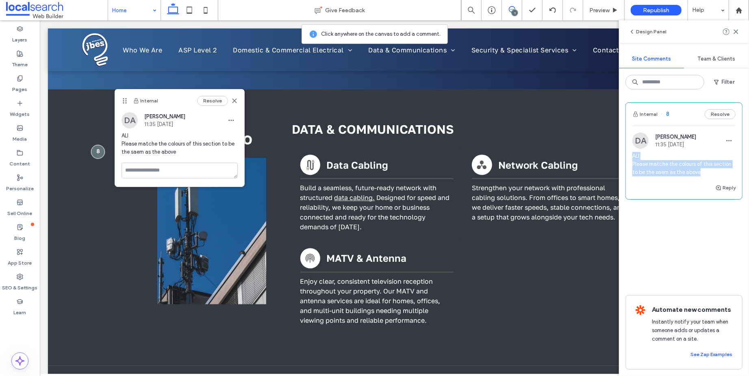
copy span "ALl Please matche the colours of this section to be the saem as the above"
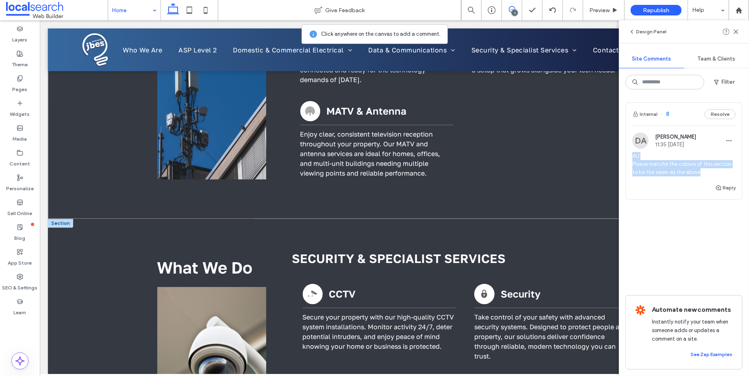
scroll to position [1392, 0]
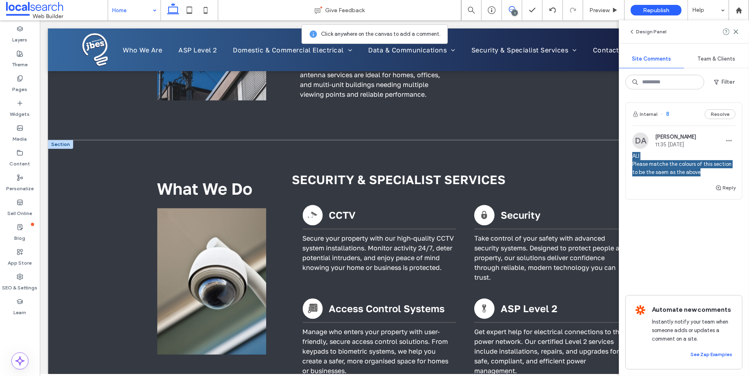
click at [100, 252] on div "What We Do SECURITY & SPECIALIST SERVICES Camera Icon CCTV Secure your property…" at bounding box center [394, 324] width 693 height 371
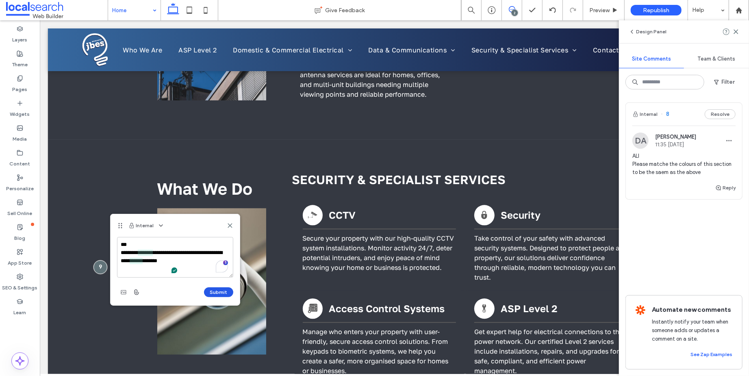
type textarea "**********"
click at [213, 290] on button "Submit" at bounding box center [218, 292] width 29 height 10
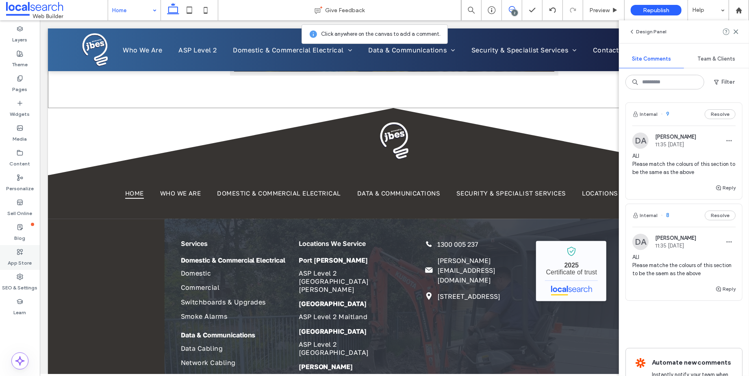
scroll to position [2430, 0]
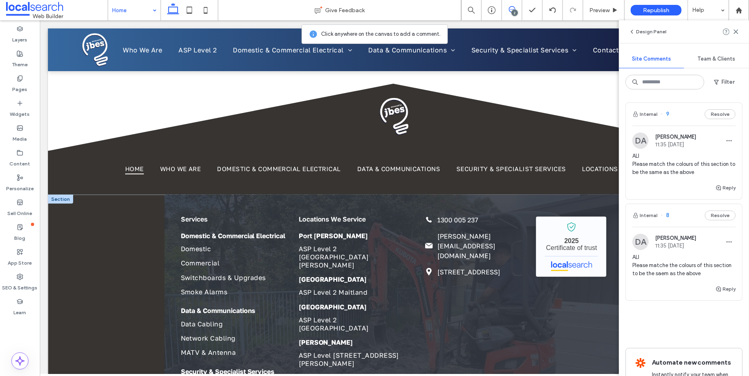
click at [75, 195] on div "Services Domestic & Commercial Electrical Domestic Commercial Switchboards & Up…" at bounding box center [394, 323] width 693 height 259
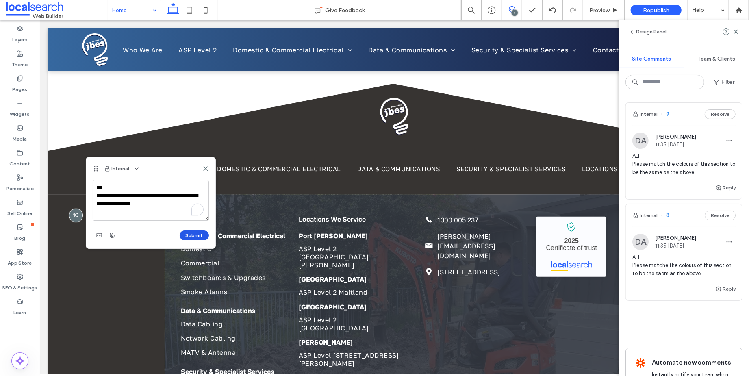
type textarea "**********"
drag, startPoint x: 188, startPoint y: 235, endPoint x: 180, endPoint y: 208, distance: 27.8
click at [188, 235] on button "Submit" at bounding box center [194, 235] width 29 height 10
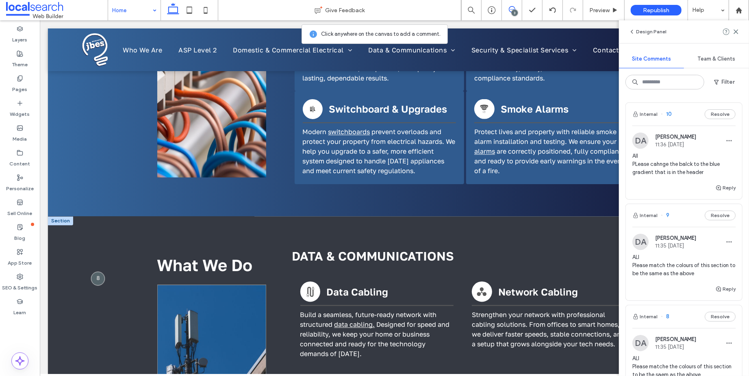
scroll to position [858, 0]
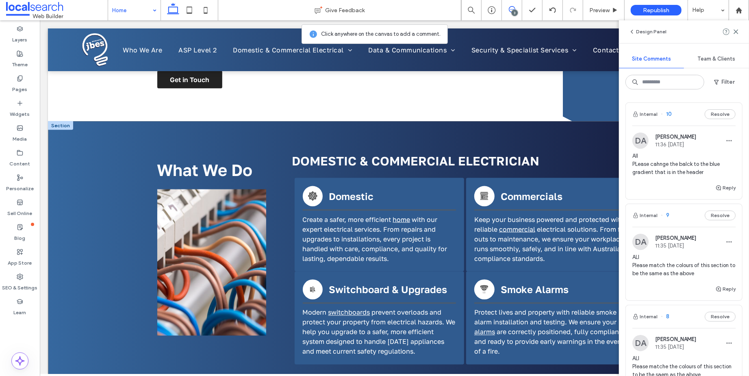
click at [73, 205] on div "What We Do DOMESTIC & COMMERCIAL ELECTRICIAN Electric Icon Domestic Create a sa…" at bounding box center [394, 259] width 693 height 276
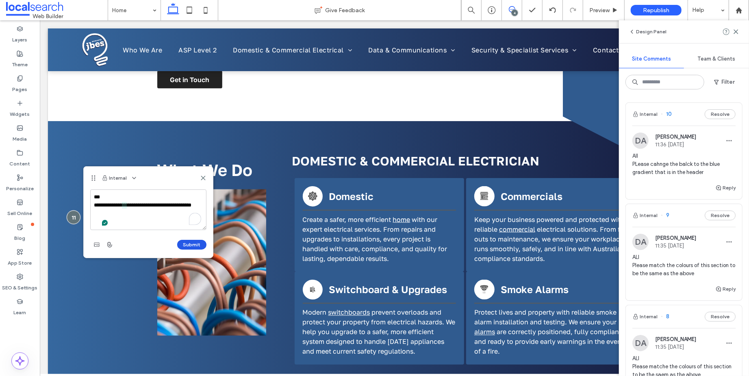
type textarea "**********"
click at [190, 244] on button "Submit" at bounding box center [191, 245] width 29 height 10
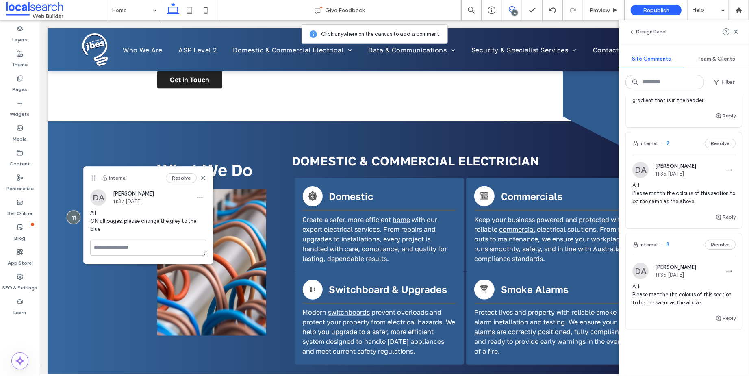
scroll to position [180, 0]
